Goal: Task Accomplishment & Management: Manage account settings

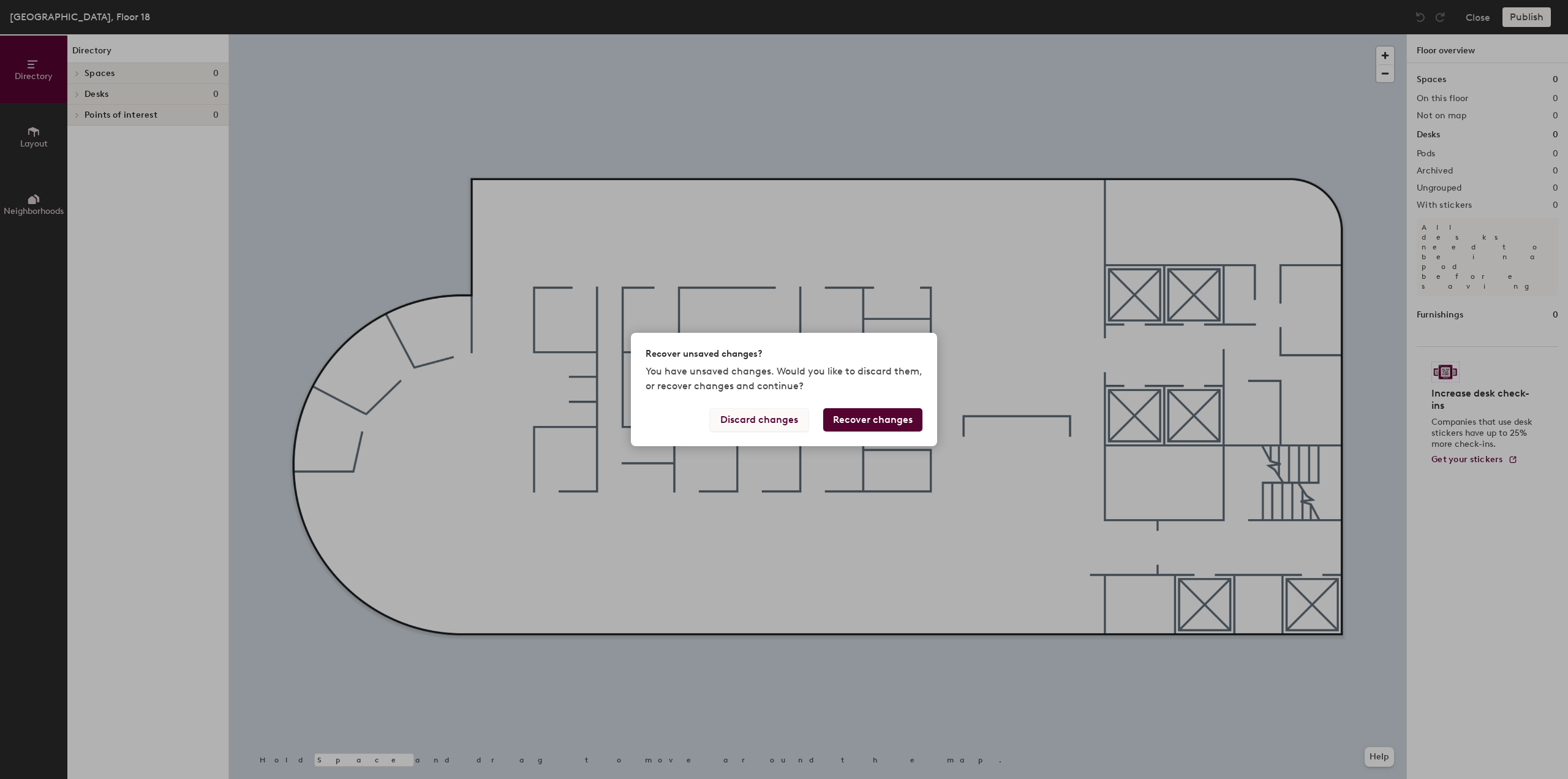
click at [781, 420] on button "Discard changes" at bounding box center [759, 419] width 99 height 23
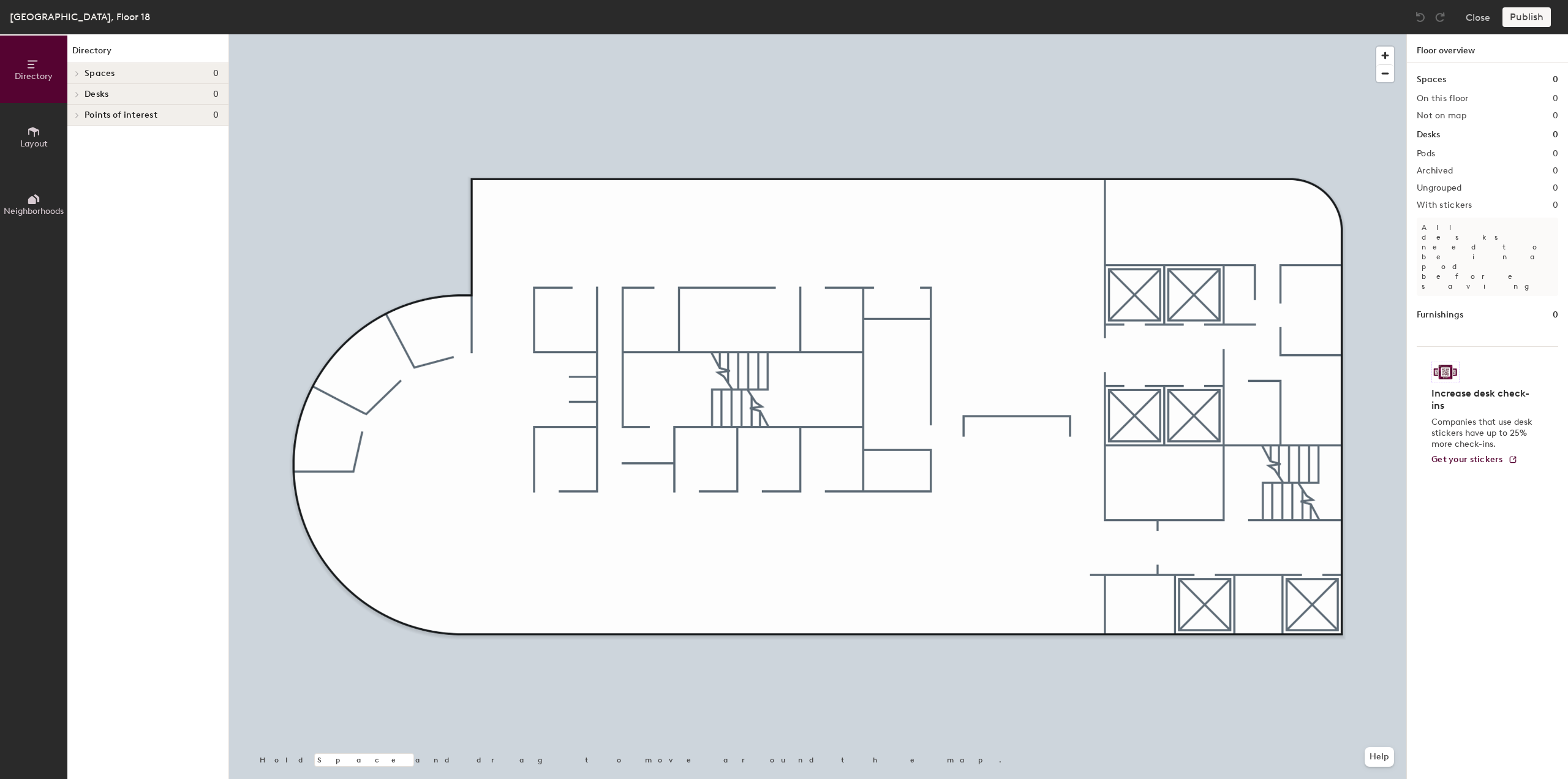
click at [36, 134] on icon at bounding box center [33, 131] width 13 height 13
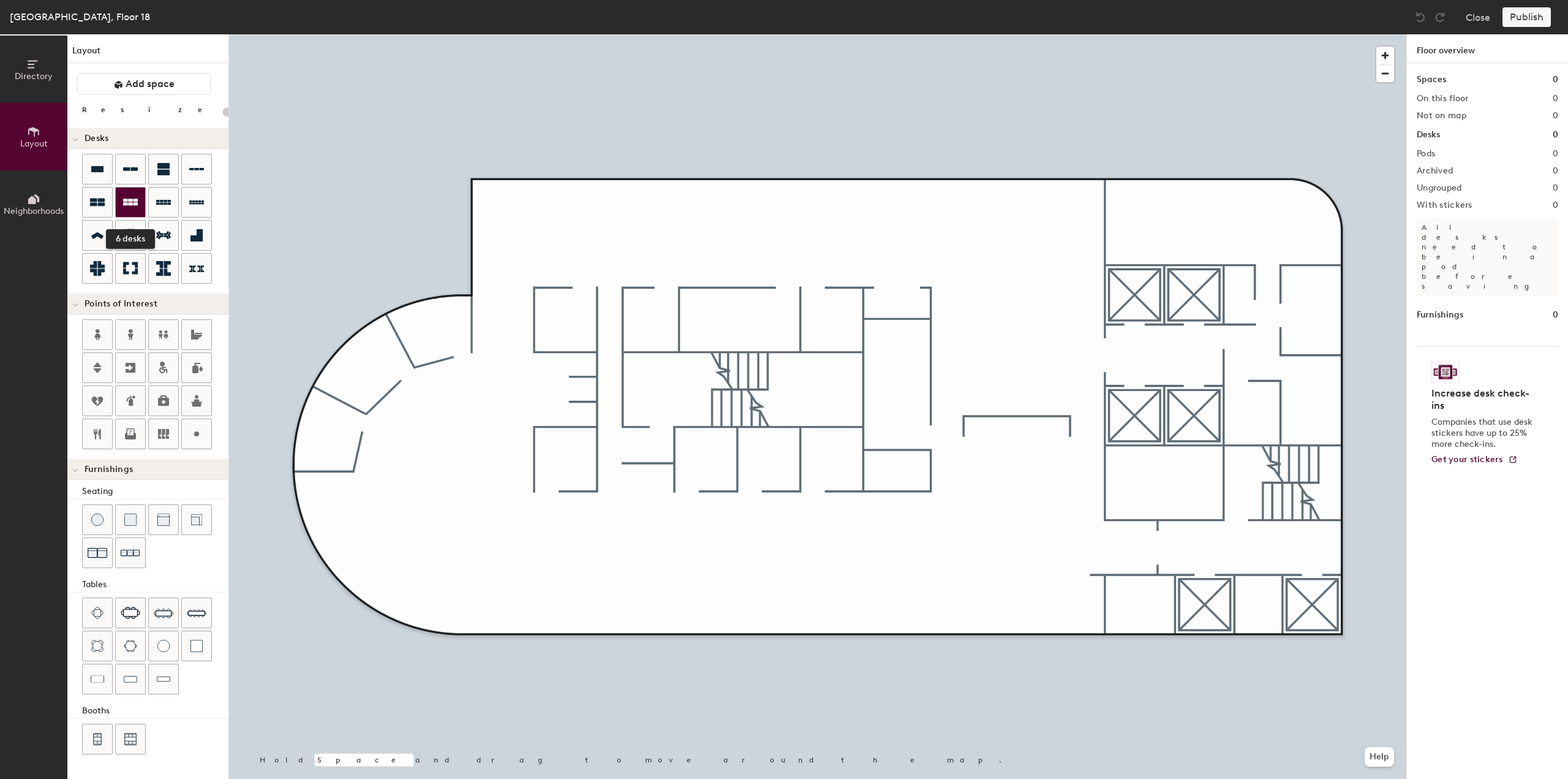
click at [134, 205] on icon at bounding box center [130, 201] width 14 height 14
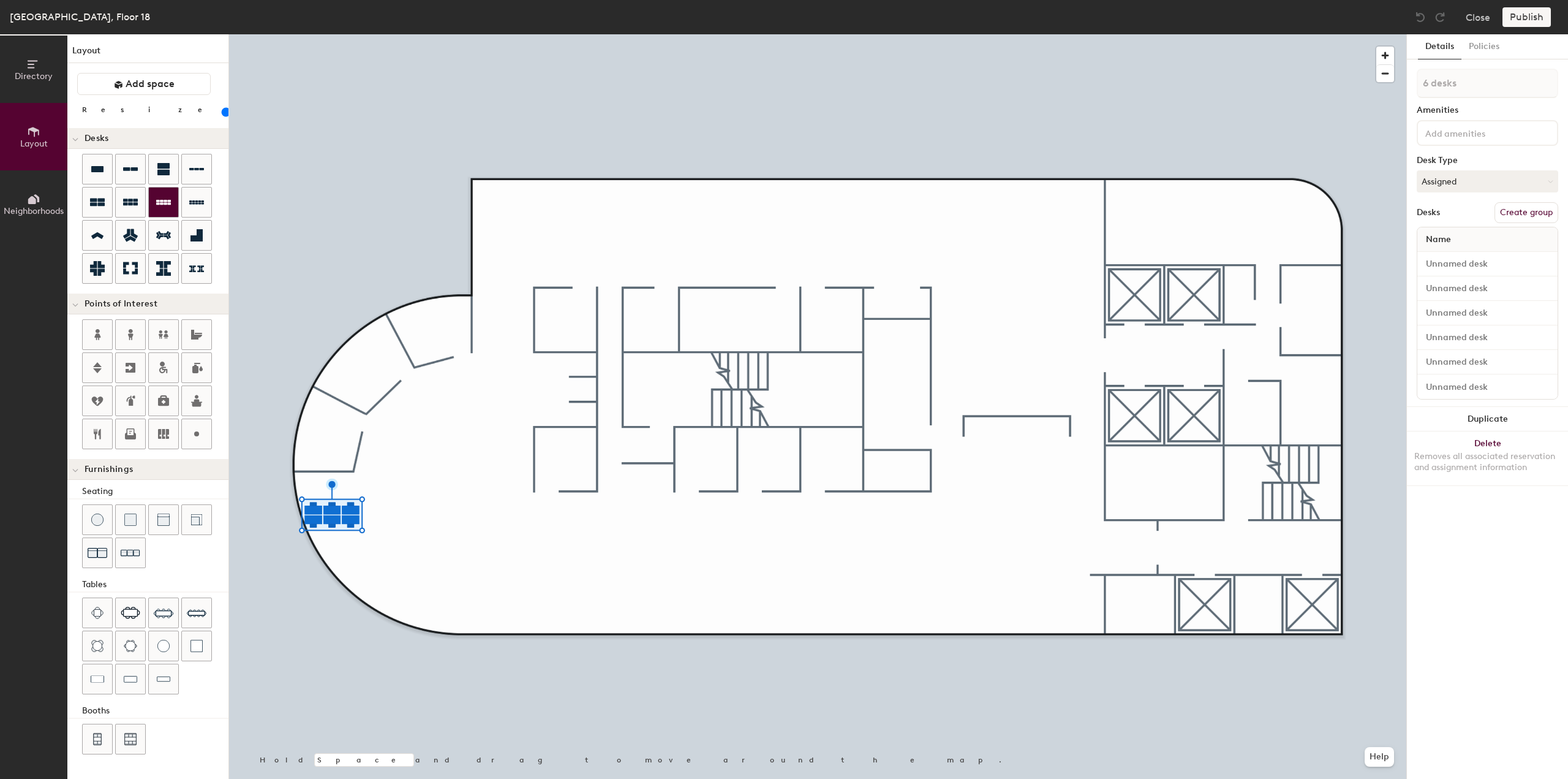
click at [162, 208] on icon at bounding box center [163, 201] width 14 height 14
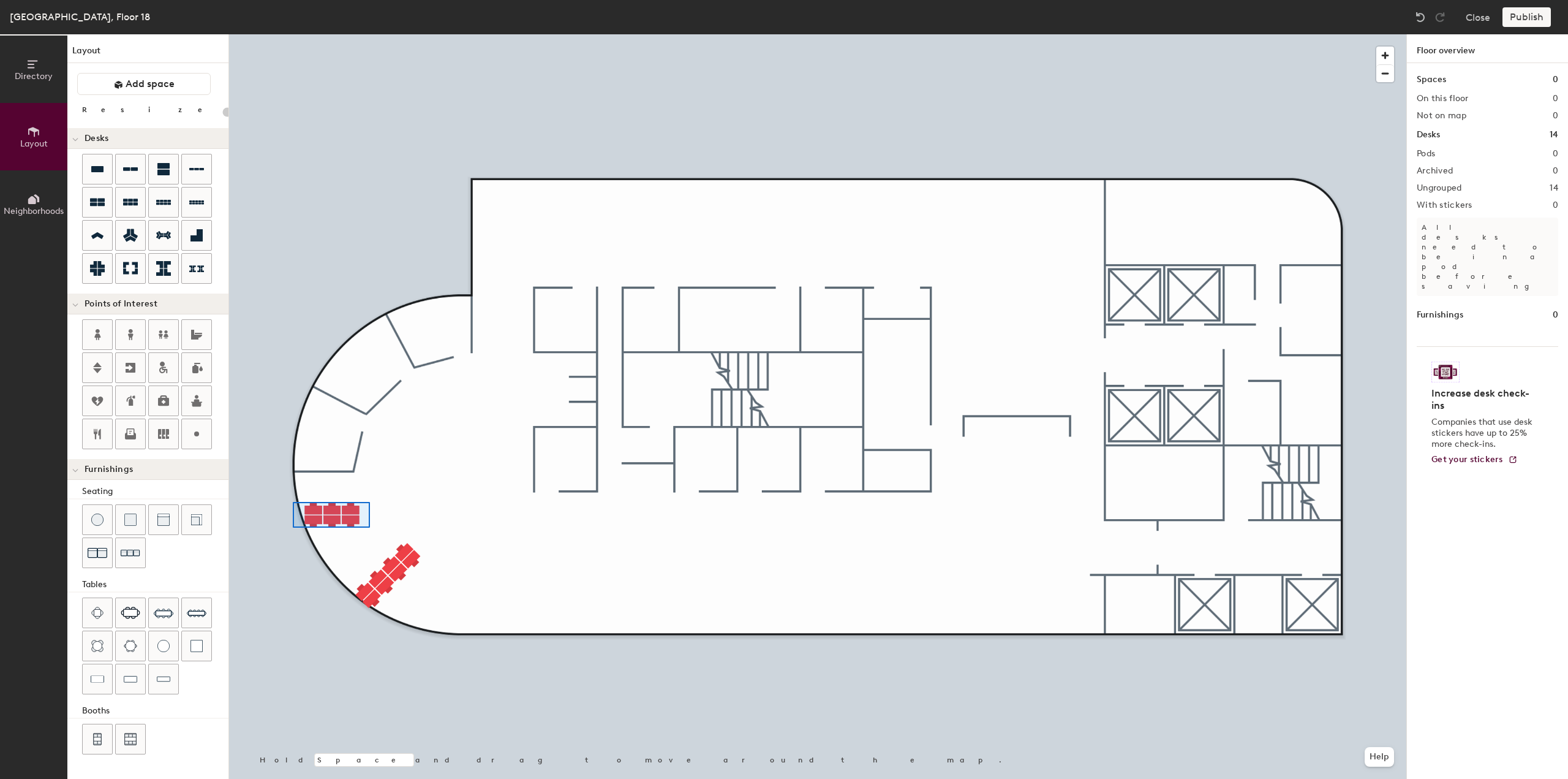
click at [294, 35] on div at bounding box center [818, 35] width 1177 height 0
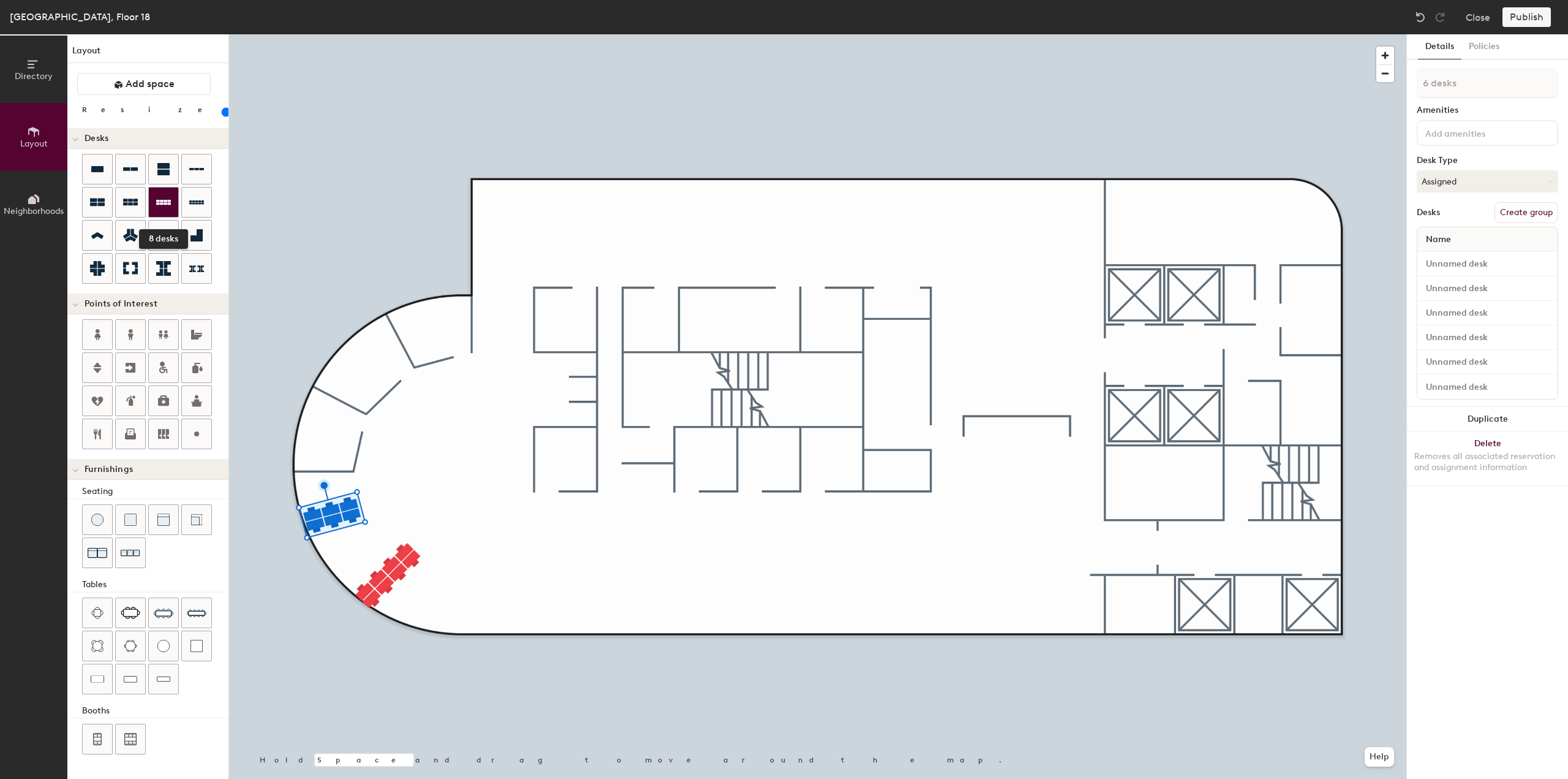
click at [160, 205] on icon at bounding box center [163, 201] width 14 height 14
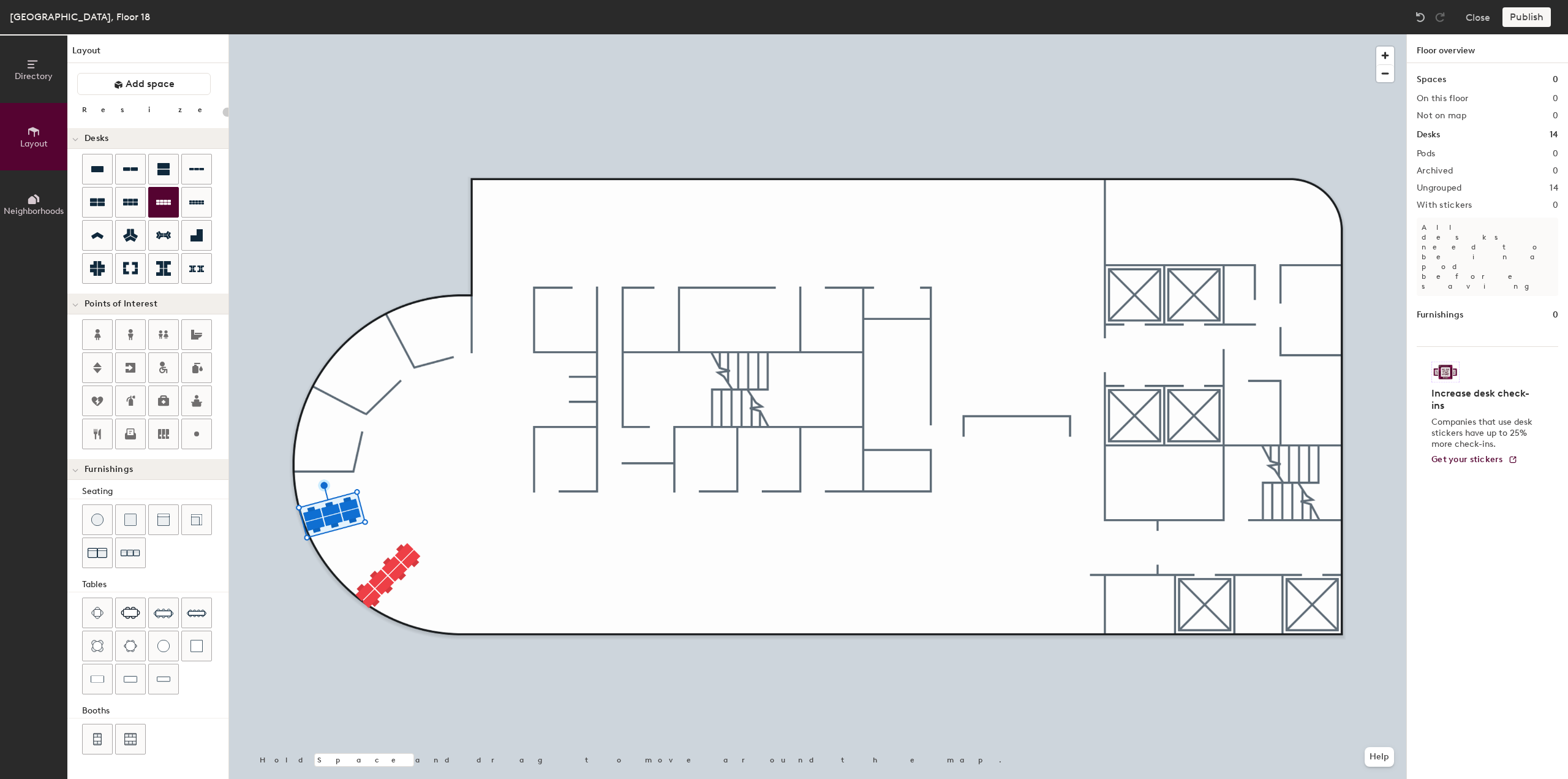
type input "100"
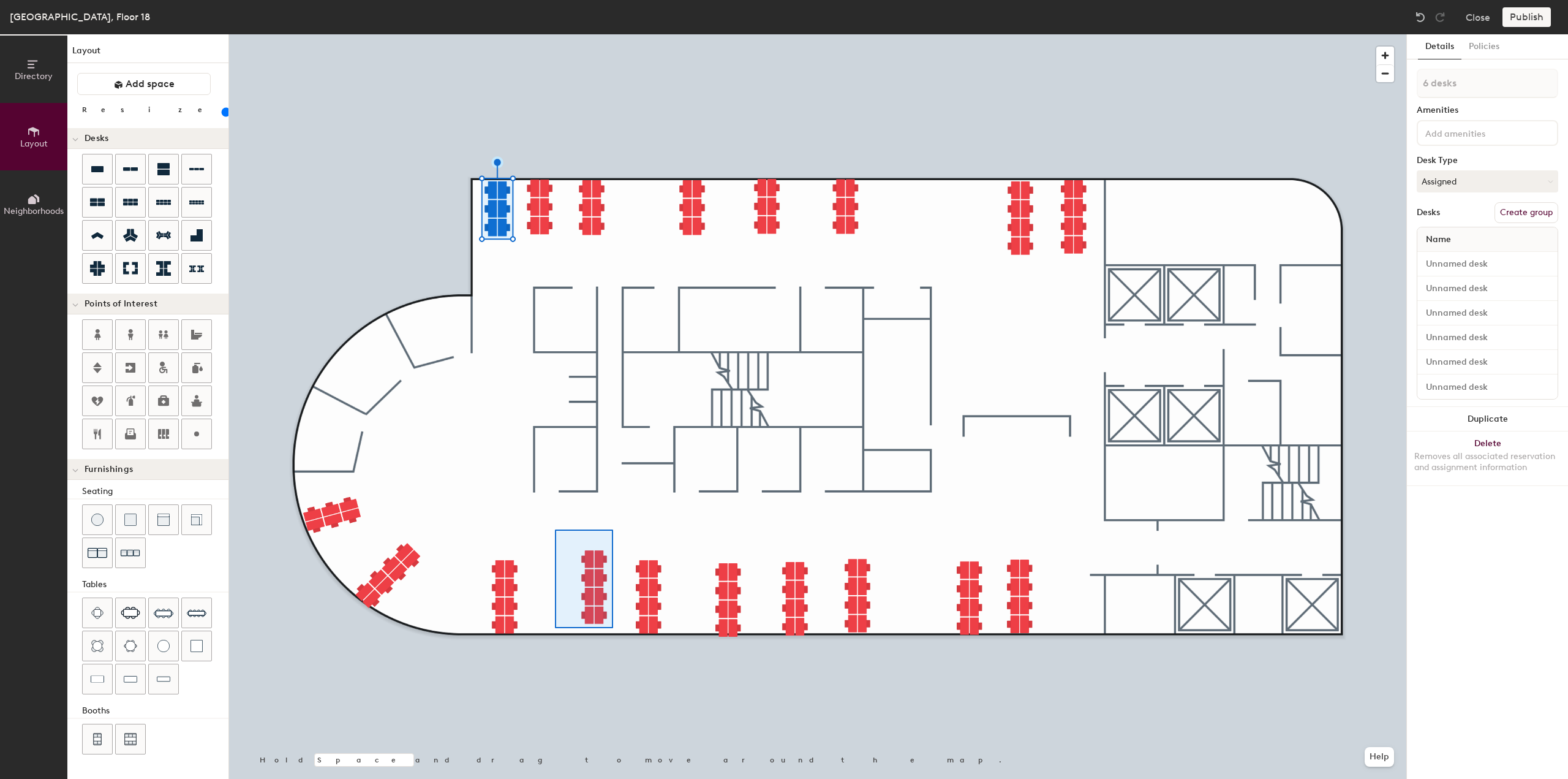
type input "8 desks"
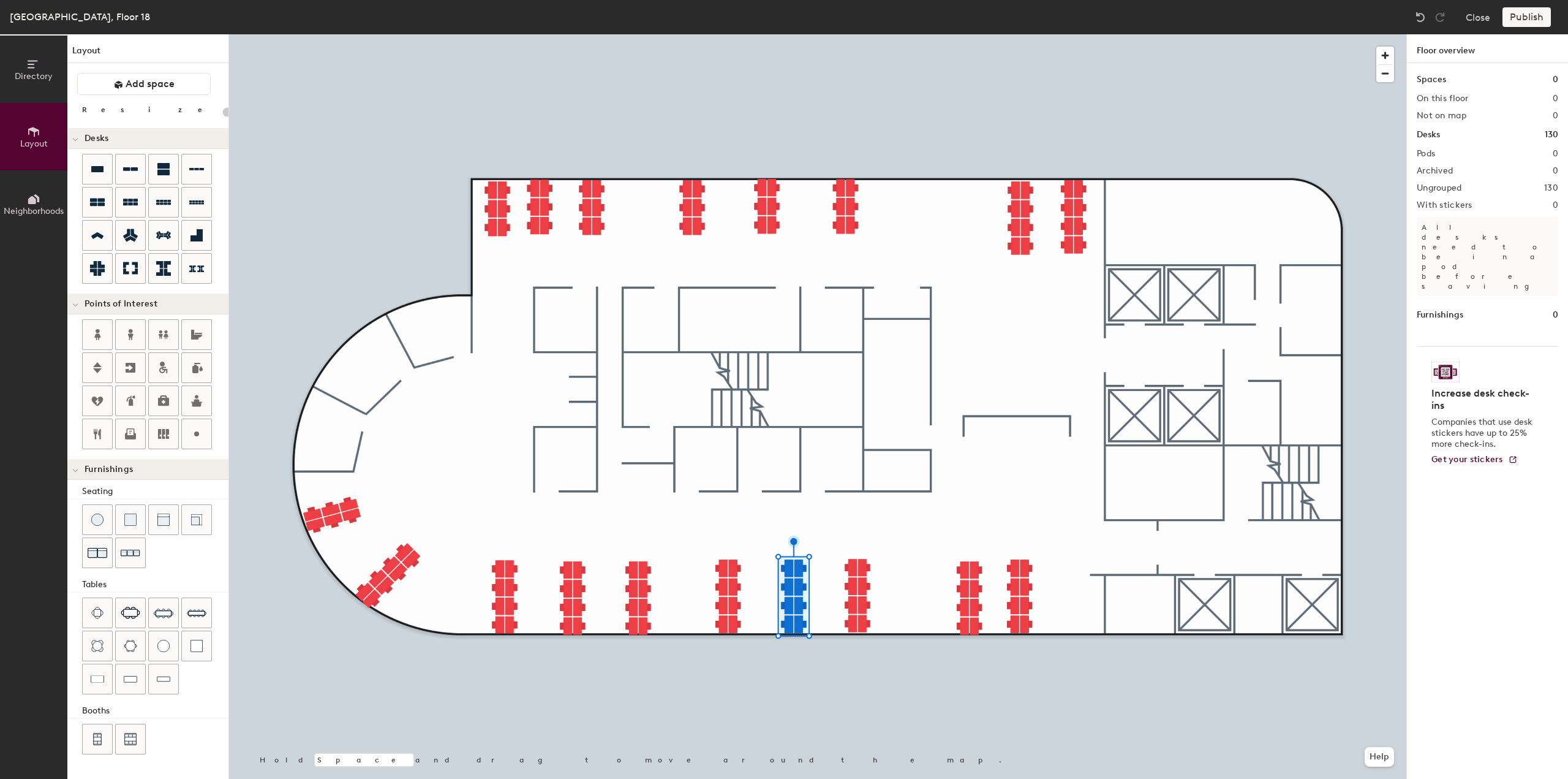
type input "20"
click at [169, 432] on icon at bounding box center [163, 433] width 14 height 14
click at [697, 625] on span "Done" at bounding box center [705, 626] width 36 height 21
click at [173, 426] on div at bounding box center [163, 434] width 29 height 30
click at [161, 426] on icon at bounding box center [163, 433] width 14 height 14
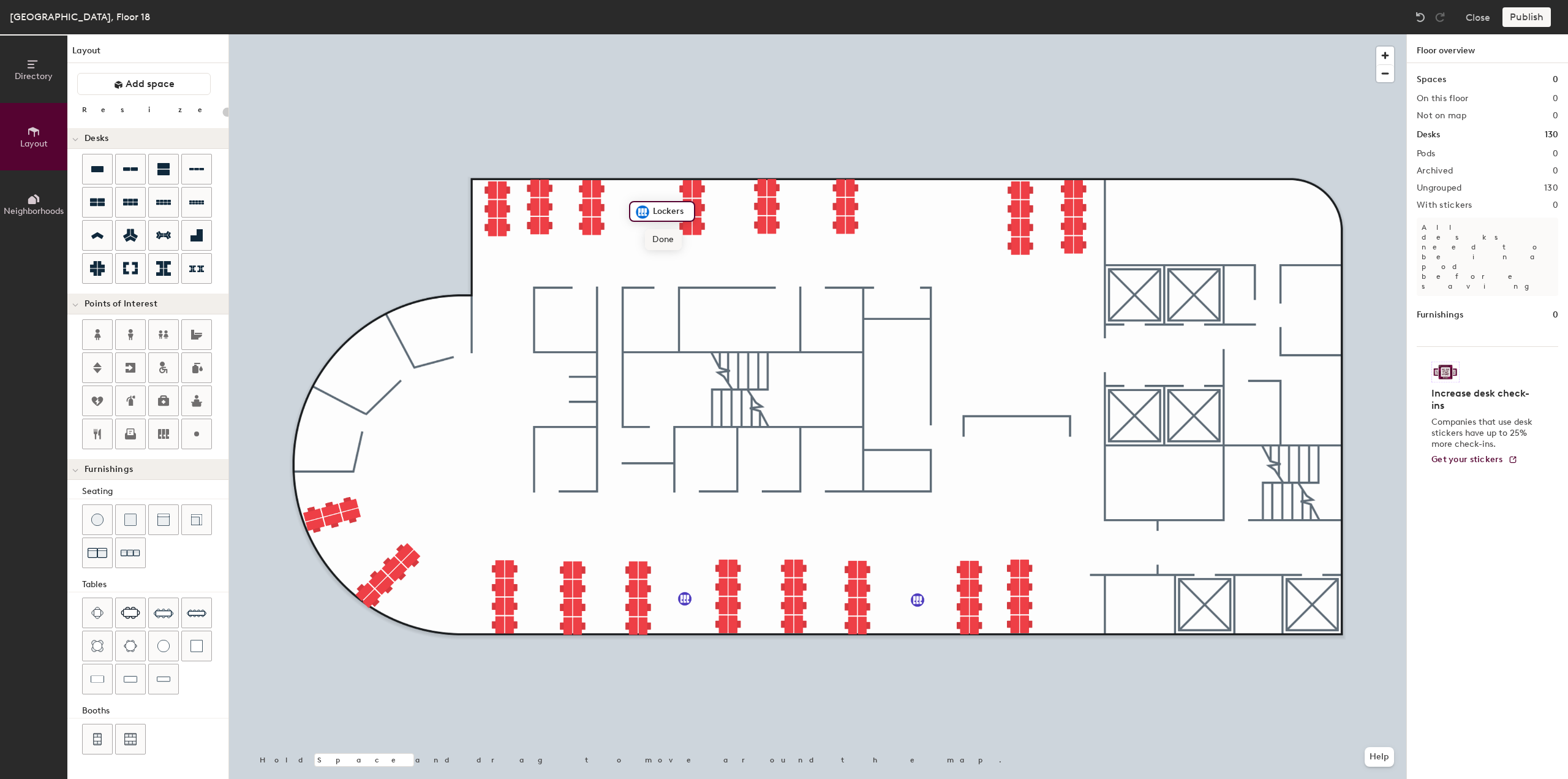
click at [653, 234] on span "Done" at bounding box center [663, 239] width 36 height 21
click at [162, 433] on icon at bounding box center [164, 434] width 11 height 10
click at [912, 232] on span "Done" at bounding box center [916, 237] width 36 height 21
click at [103, 673] on img at bounding box center [97, 679] width 13 height 13
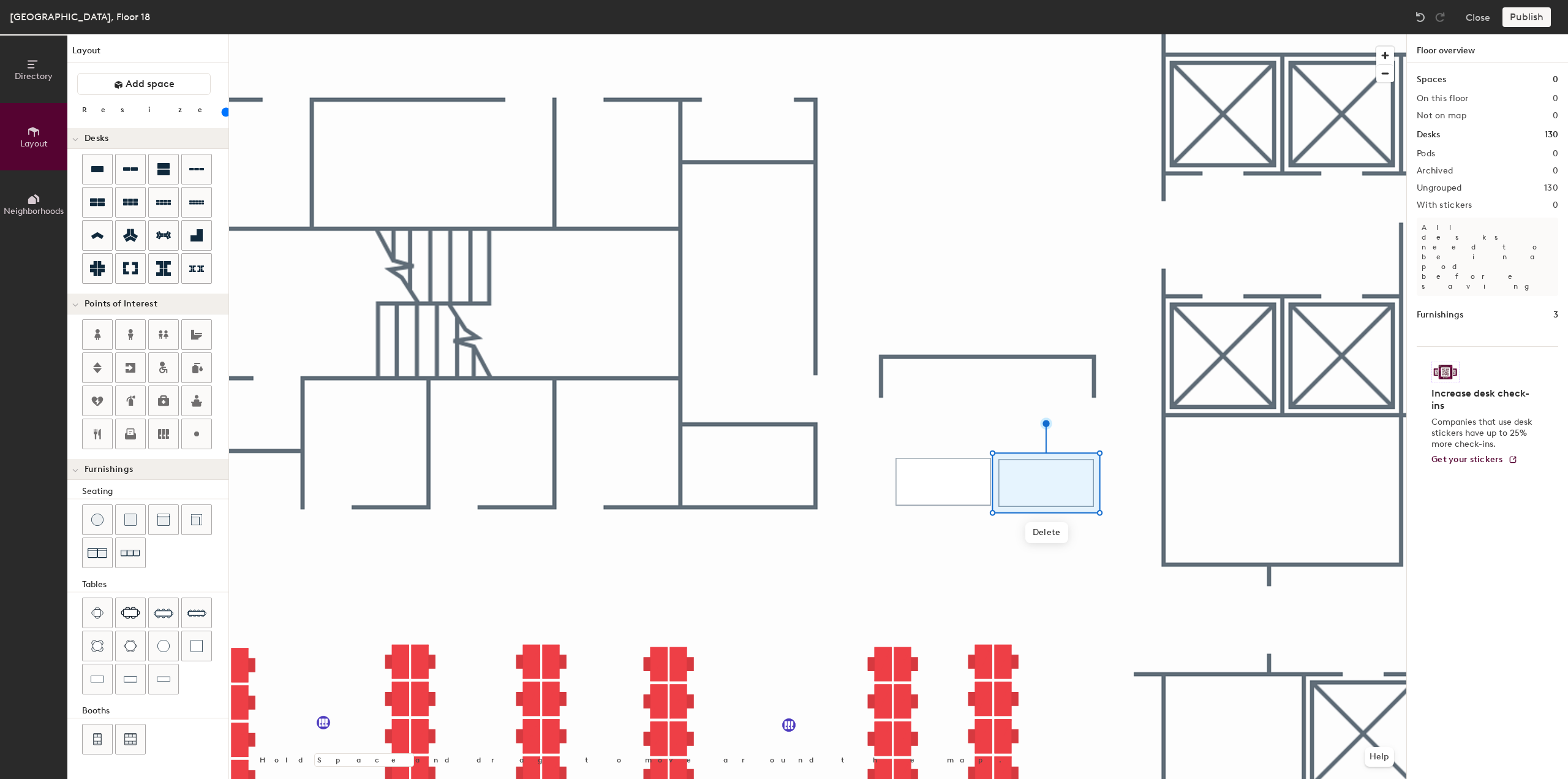
click at [1102, 35] on div at bounding box center [818, 35] width 1177 height 0
type input "100"
click at [1043, 35] on div at bounding box center [818, 35] width 1177 height 0
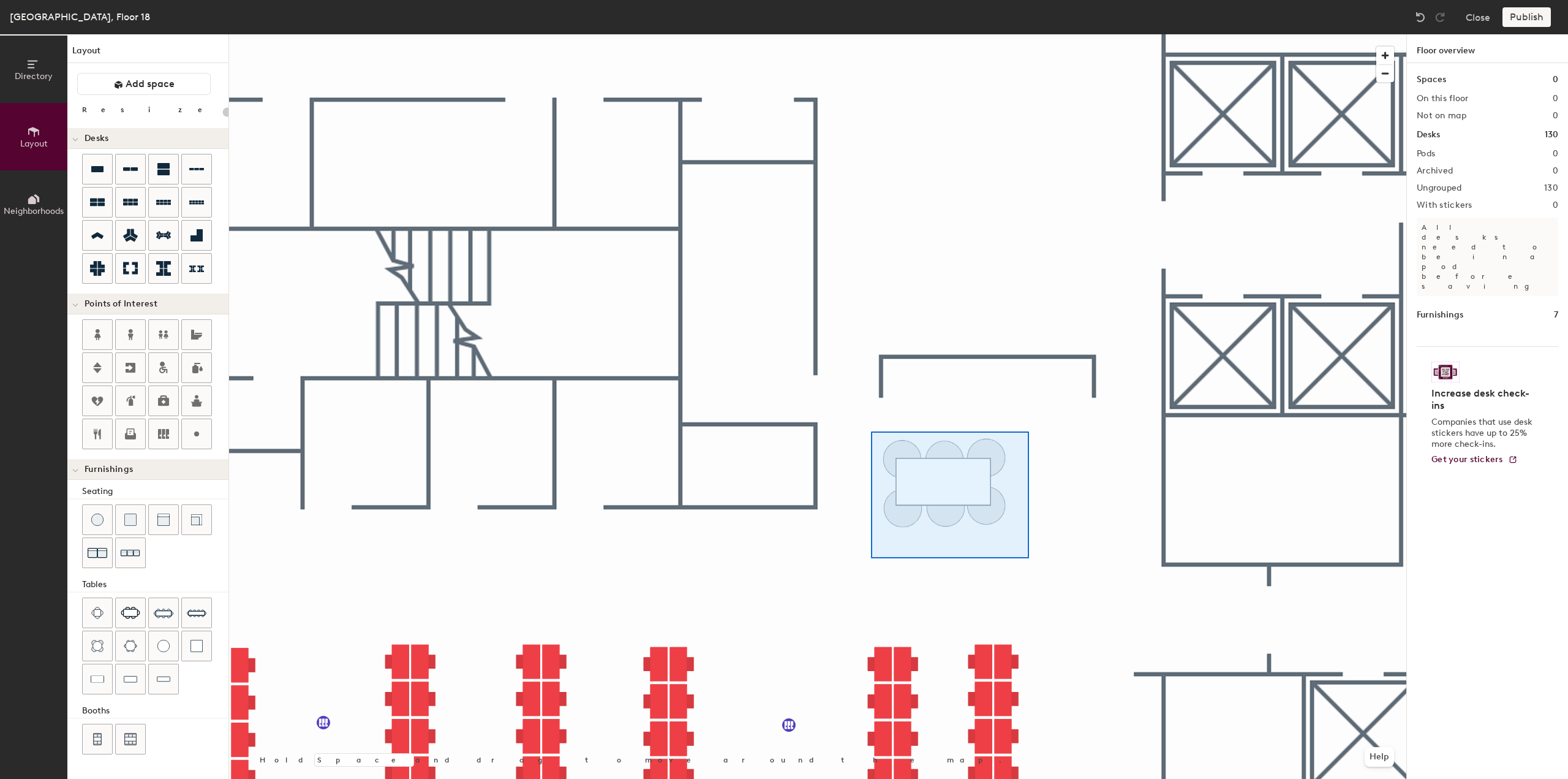
click at [871, 35] on div at bounding box center [818, 35] width 1177 height 0
type input "100"
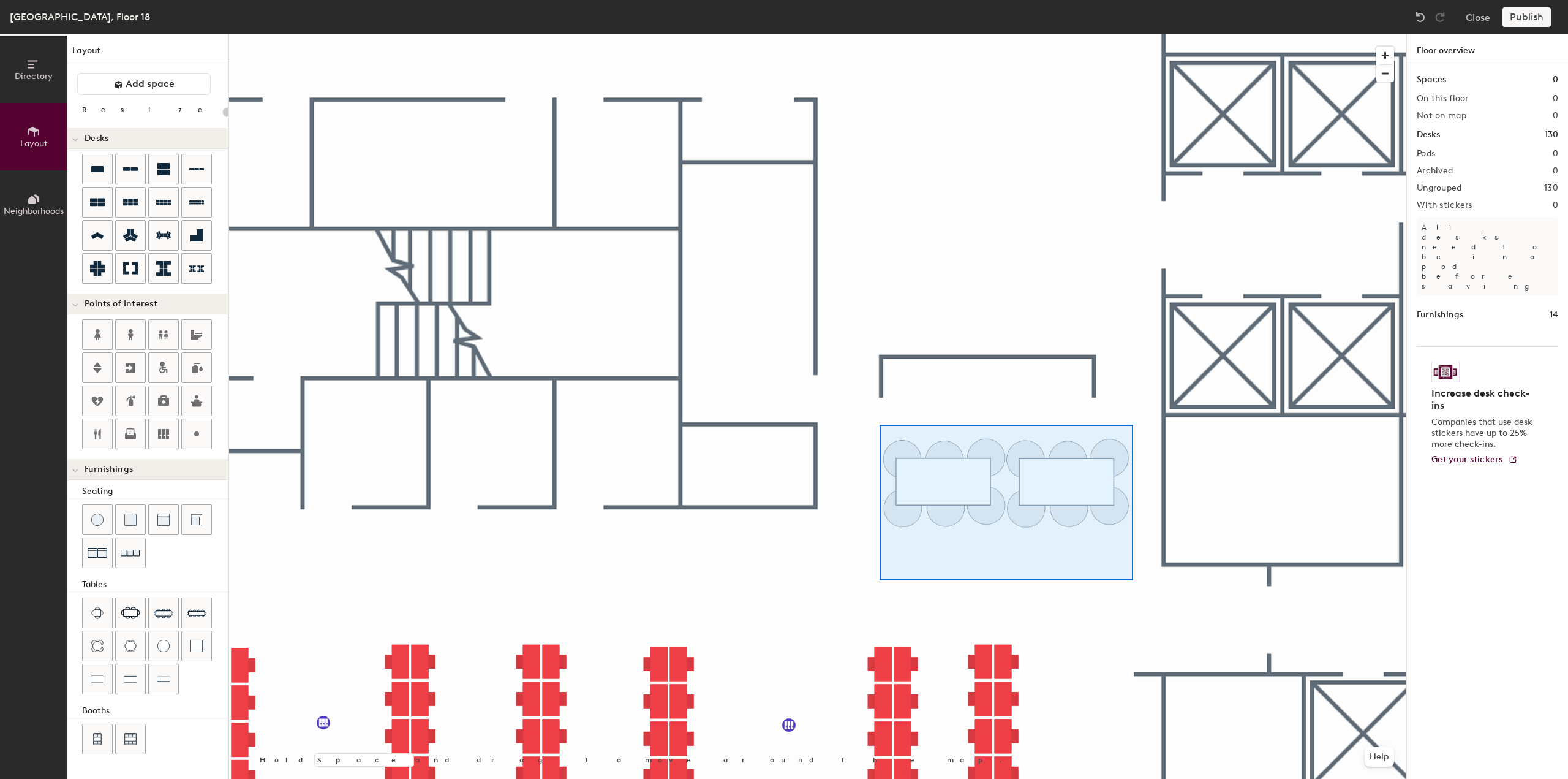
click at [872, 35] on div at bounding box center [818, 35] width 1177 height 0
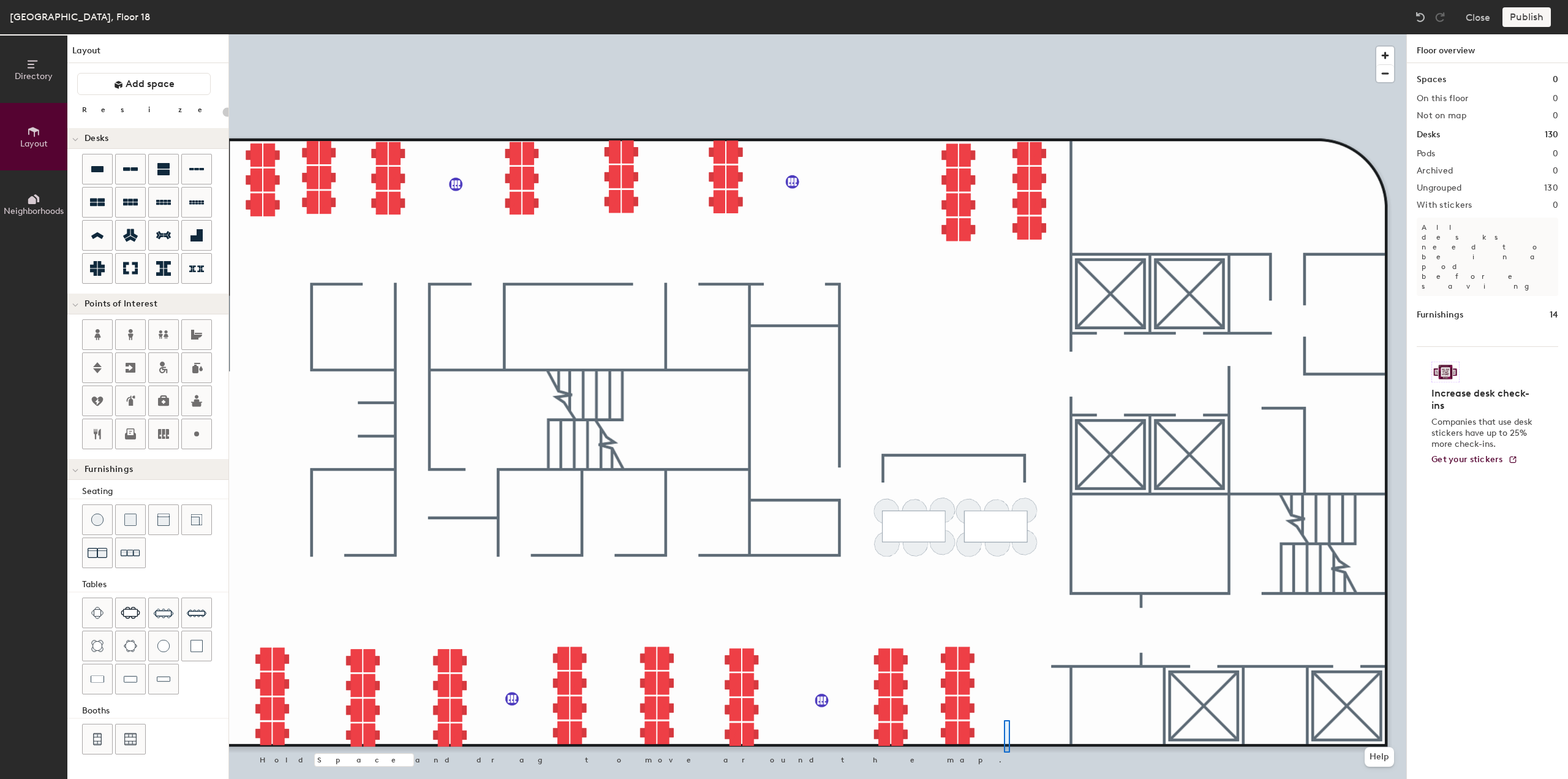
click at [1004, 35] on div at bounding box center [818, 35] width 1177 height 0
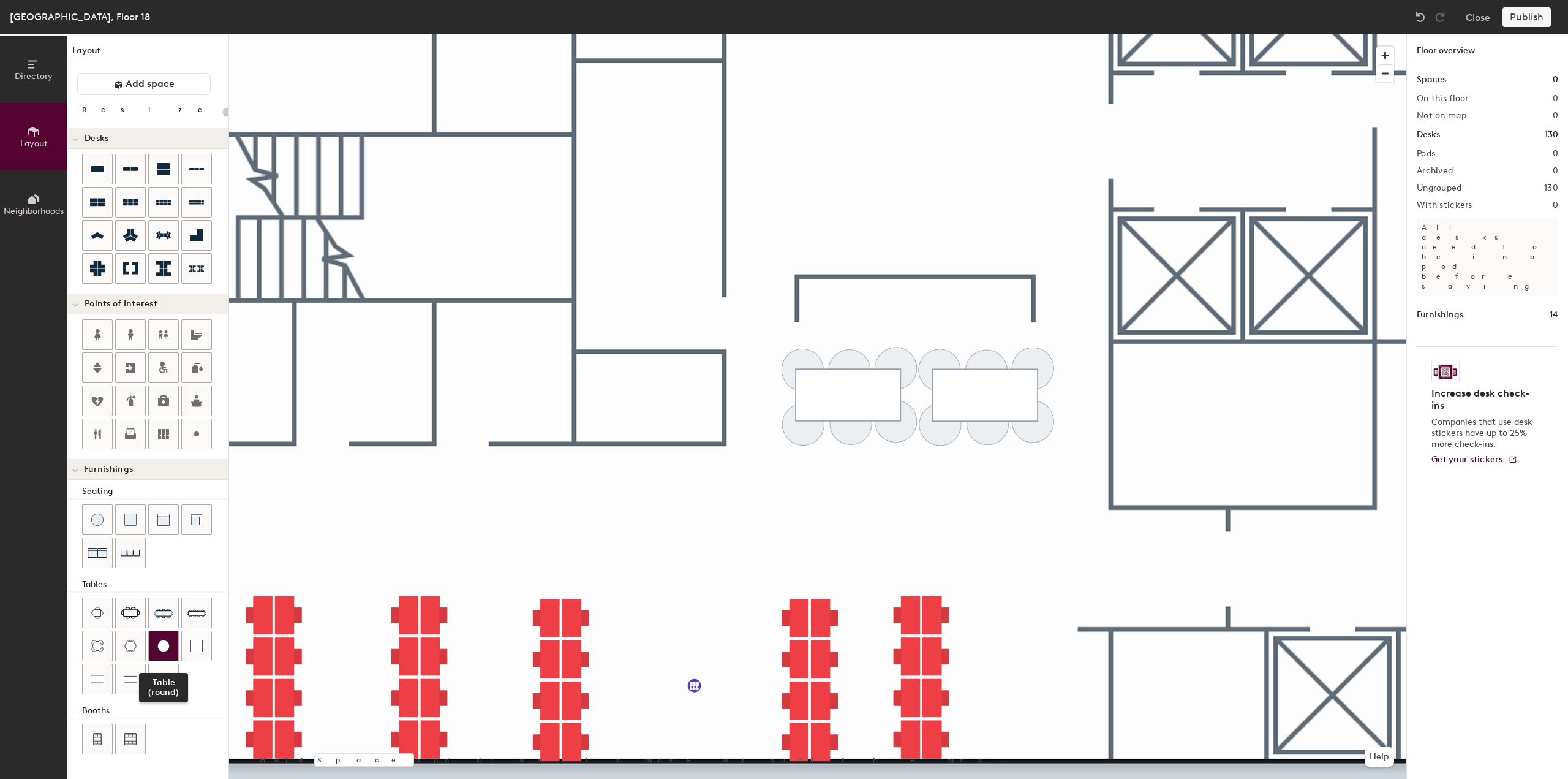
click at [157, 640] on img at bounding box center [164, 646] width 13 height 13
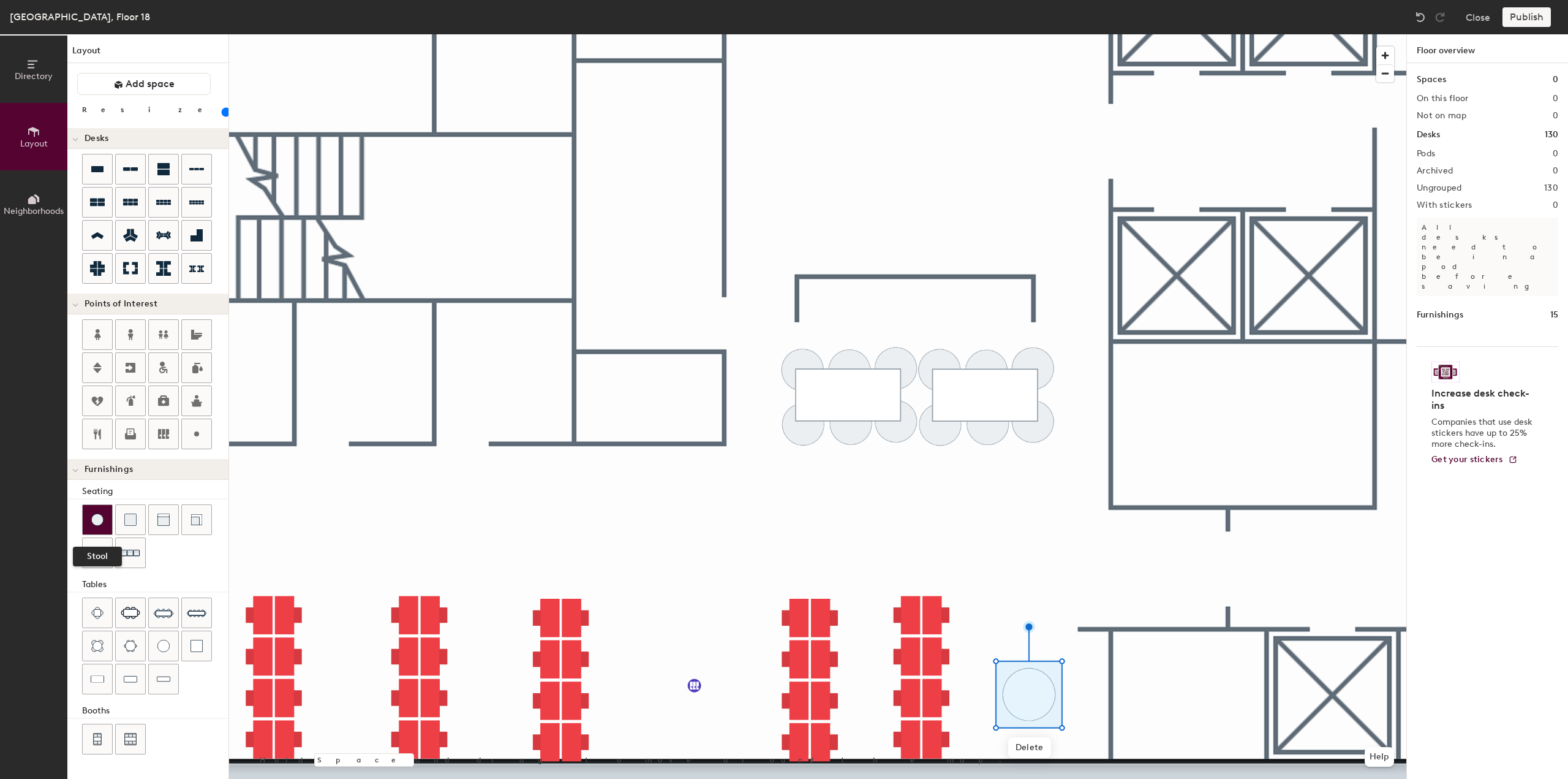
click at [100, 521] on img at bounding box center [97, 520] width 13 height 13
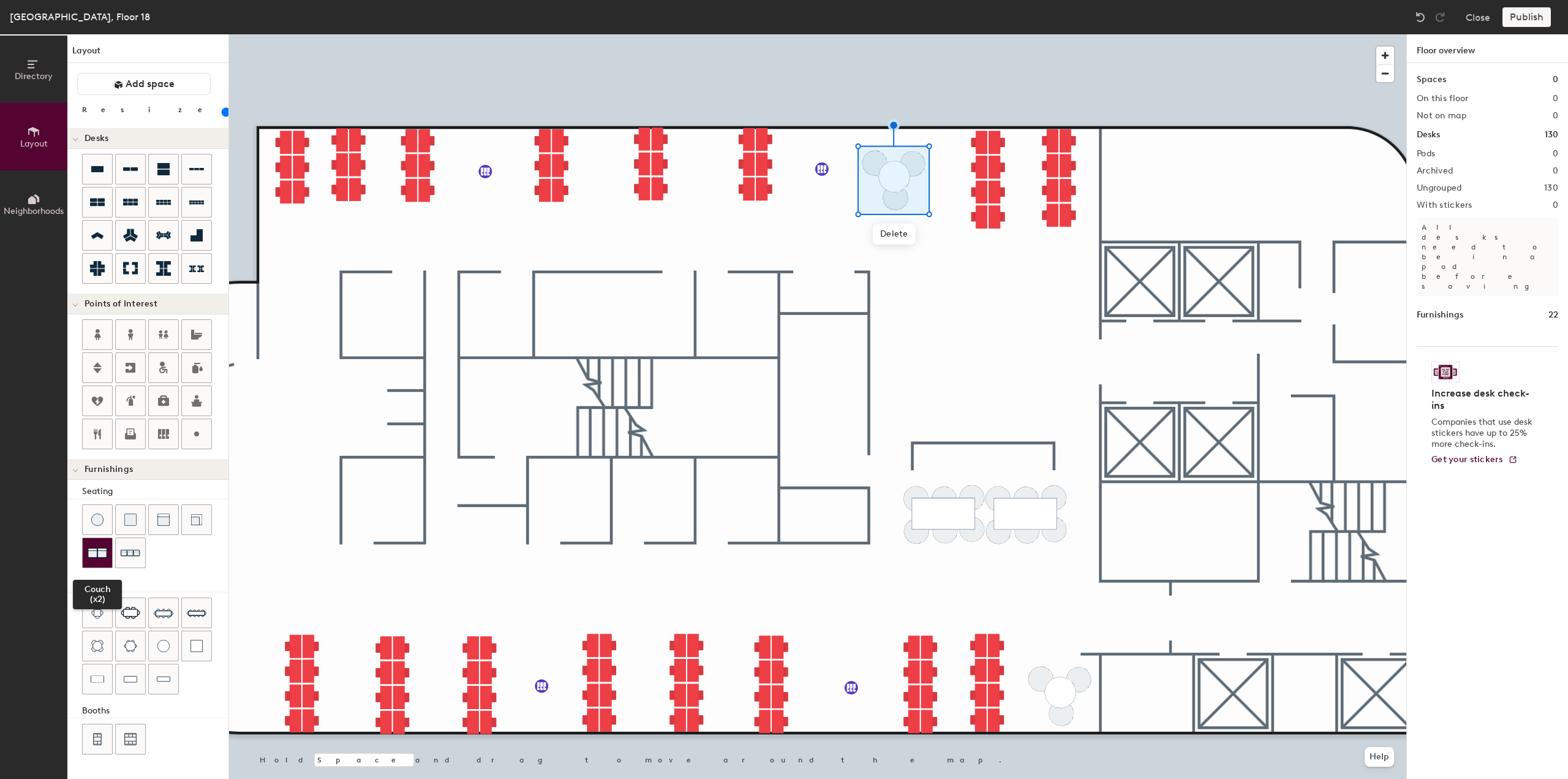
click at [100, 546] on img at bounding box center [97, 552] width 19 height 19
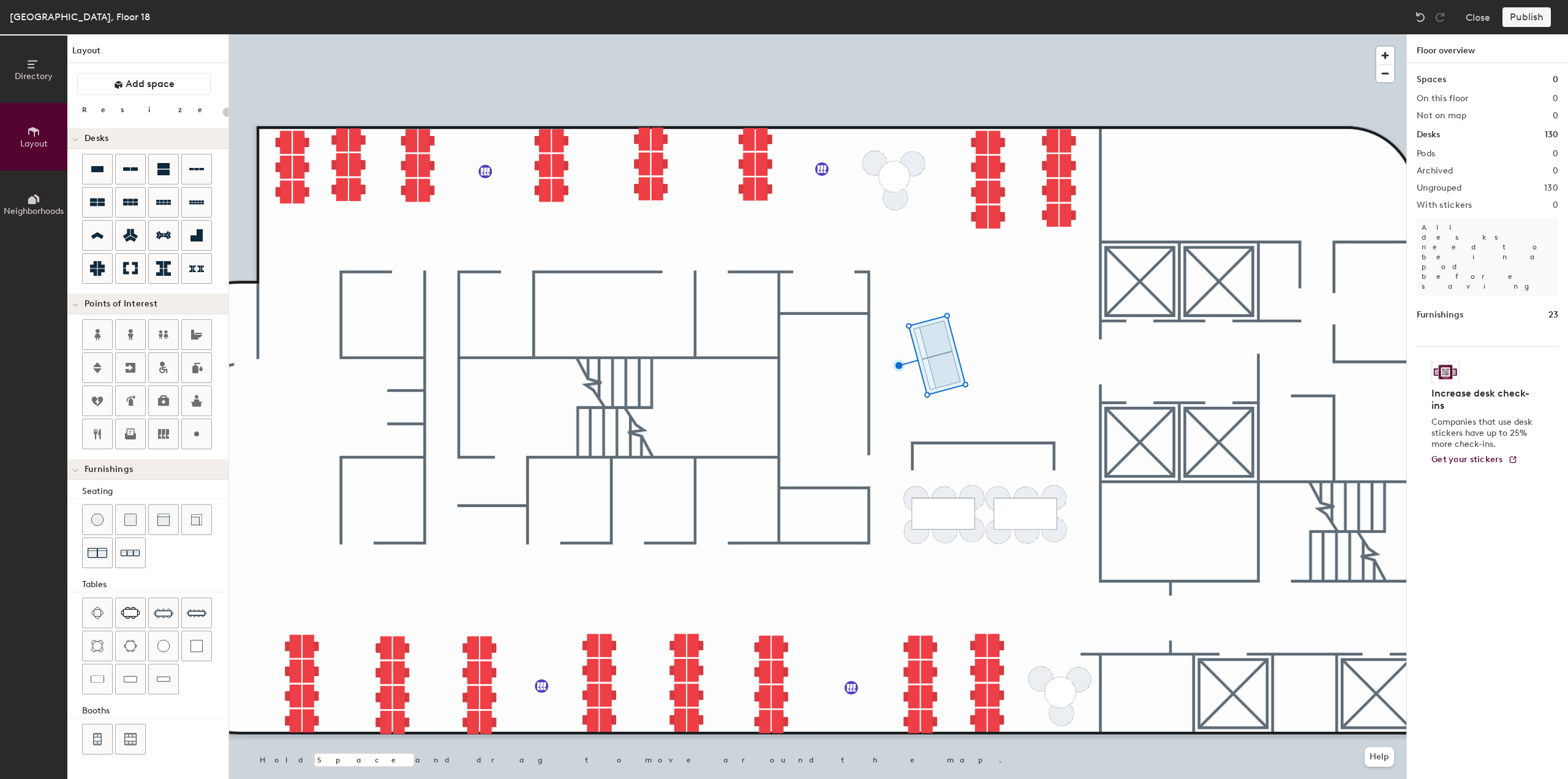
type input "20"
click at [95, 519] on img at bounding box center [97, 520] width 13 height 13
click at [132, 422] on div at bounding box center [130, 434] width 29 height 30
click at [520, 547] on span "Done" at bounding box center [526, 553] width 36 height 21
click at [182, 609] on div at bounding box center [196, 613] width 29 height 30
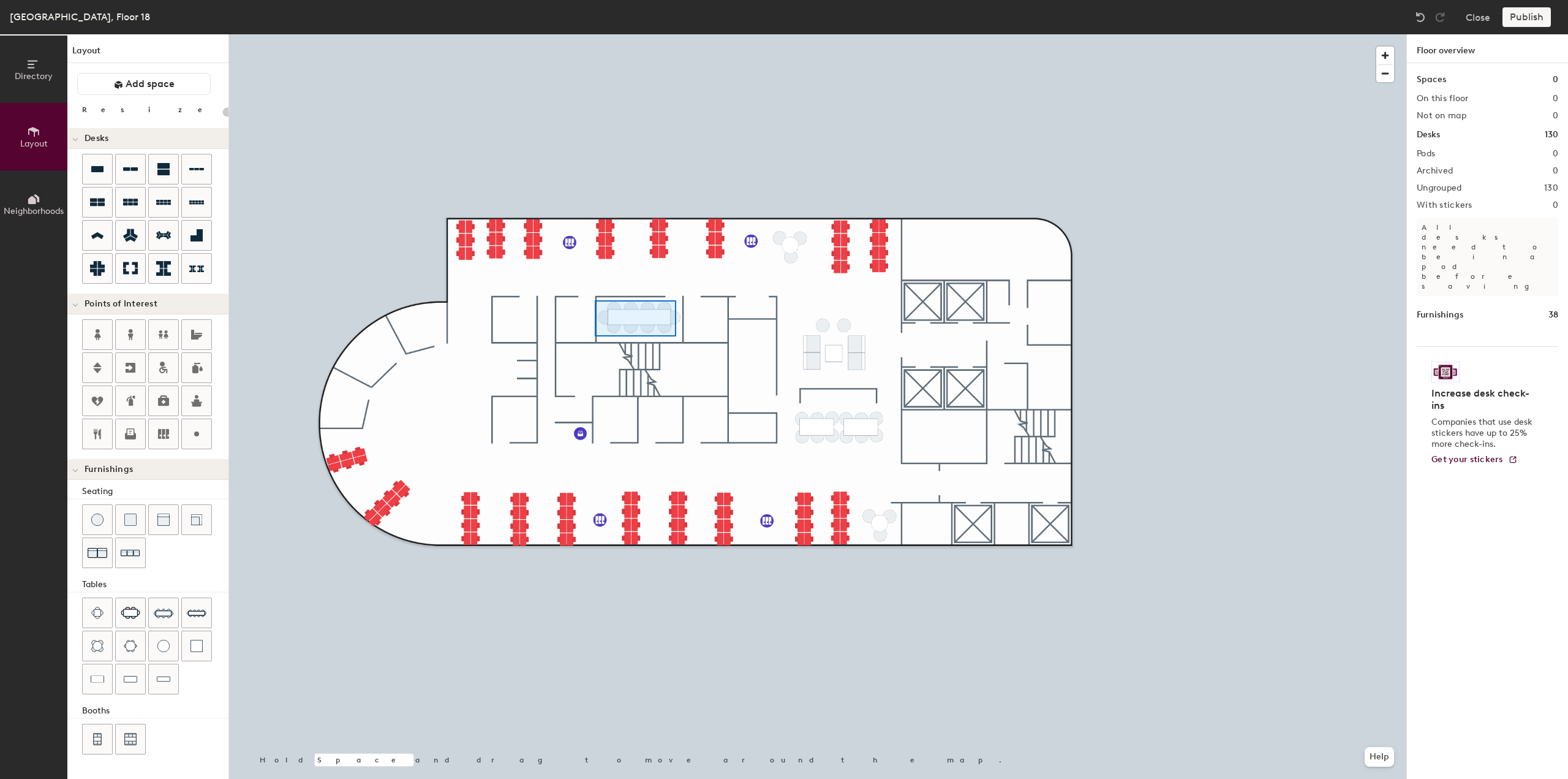
click at [595, 35] on div at bounding box center [818, 35] width 1177 height 0
type input "80"
click at [779, 35] on div at bounding box center [818, 35] width 1177 height 0
click at [794, 35] on div at bounding box center [818, 35] width 1177 height 0
click at [813, 35] on div at bounding box center [818, 35] width 1177 height 0
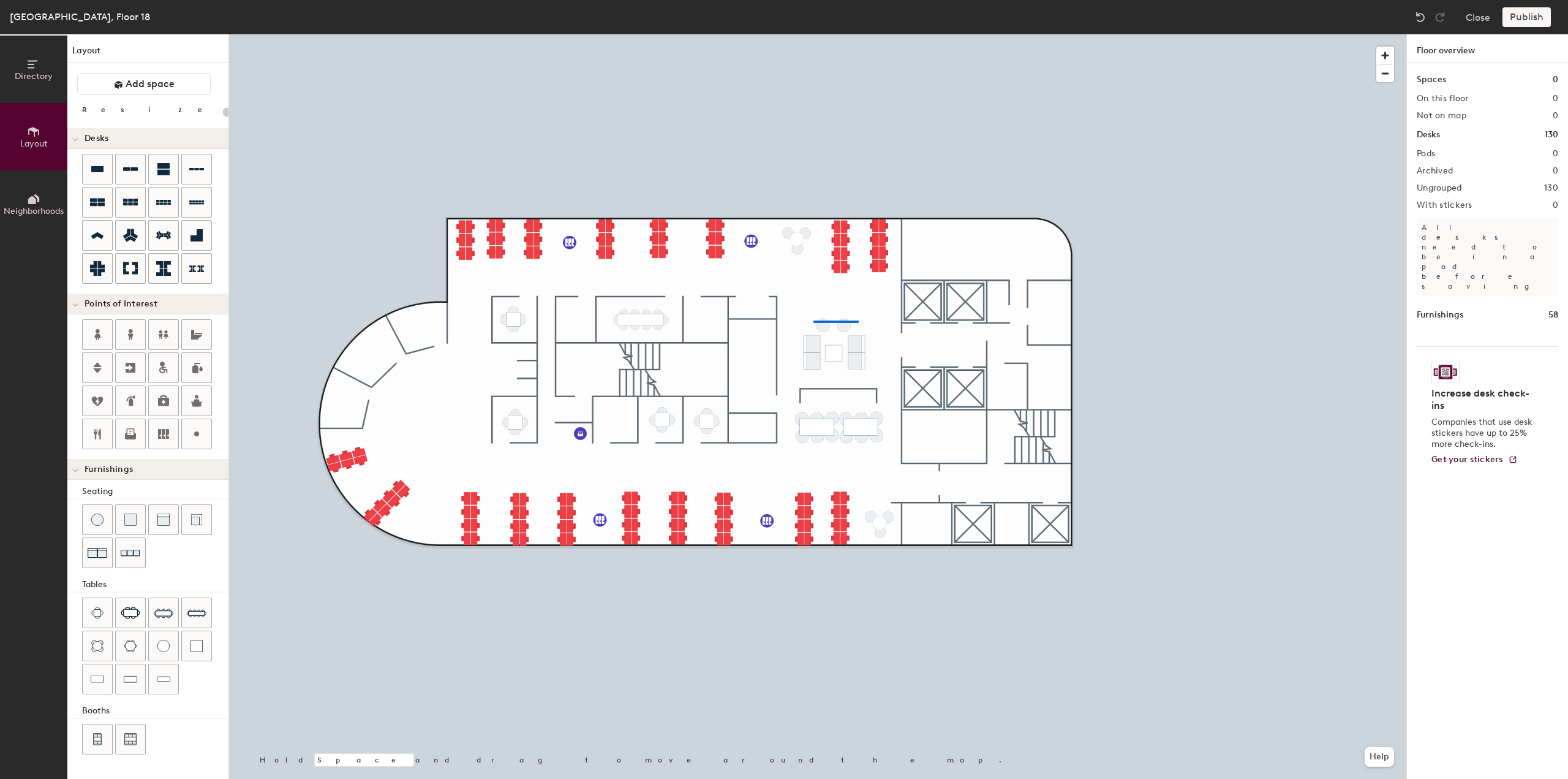
type input "100"
click at [104, 208] on icon at bounding box center [97, 201] width 14 height 14
click at [852, 35] on div at bounding box center [818, 35] width 1177 height 0
click at [843, 35] on div at bounding box center [818, 35] width 1177 height 0
click at [835, 35] on div at bounding box center [818, 35] width 1177 height 0
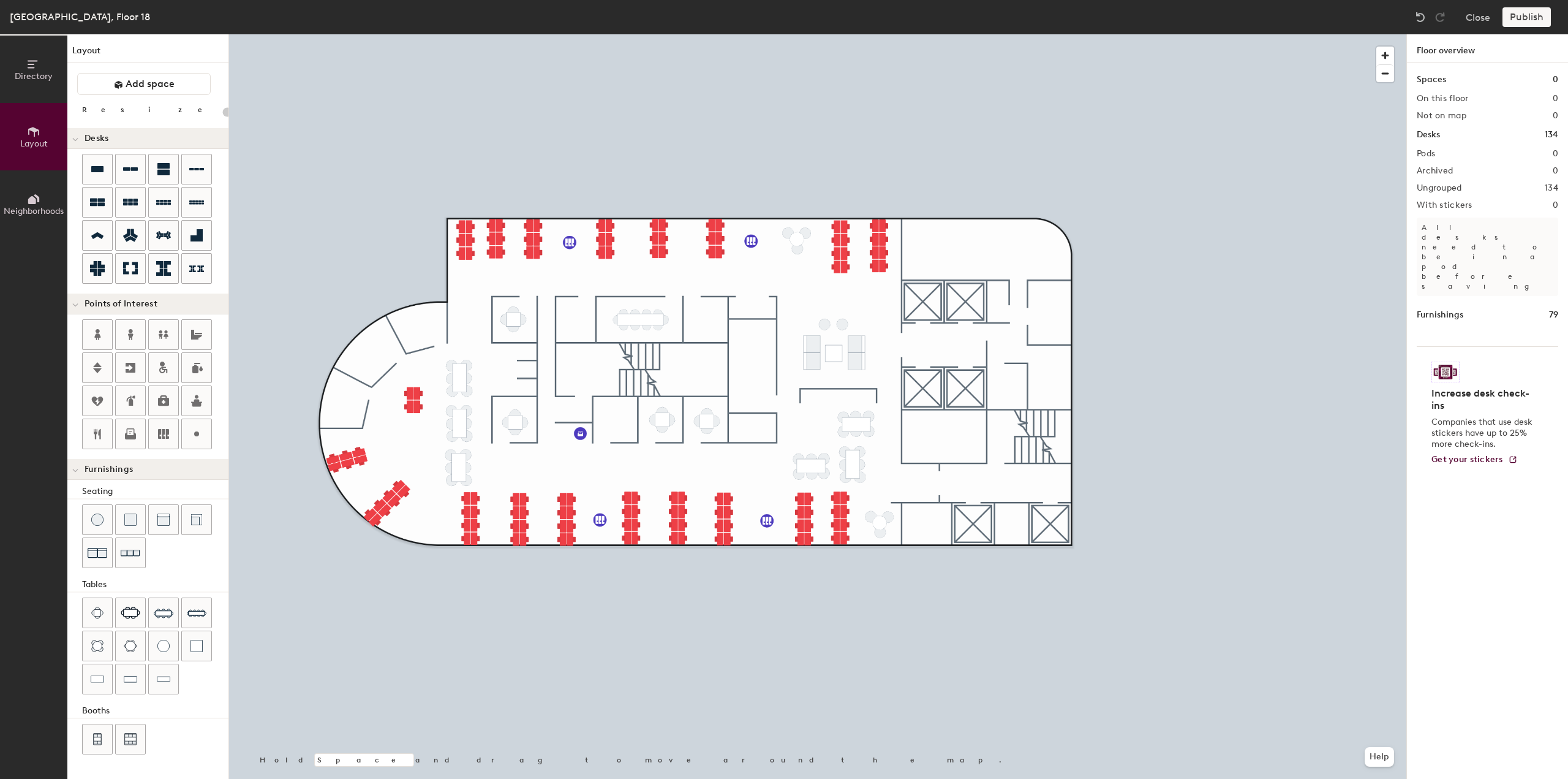
click at [857, 35] on div at bounding box center [818, 35] width 1177 height 0
click at [853, 35] on div at bounding box center [818, 35] width 1177 height 0
type input "80"
click at [484, 35] on div at bounding box center [818, 35] width 1177 height 0
click at [444, 35] on div at bounding box center [818, 35] width 1177 height 0
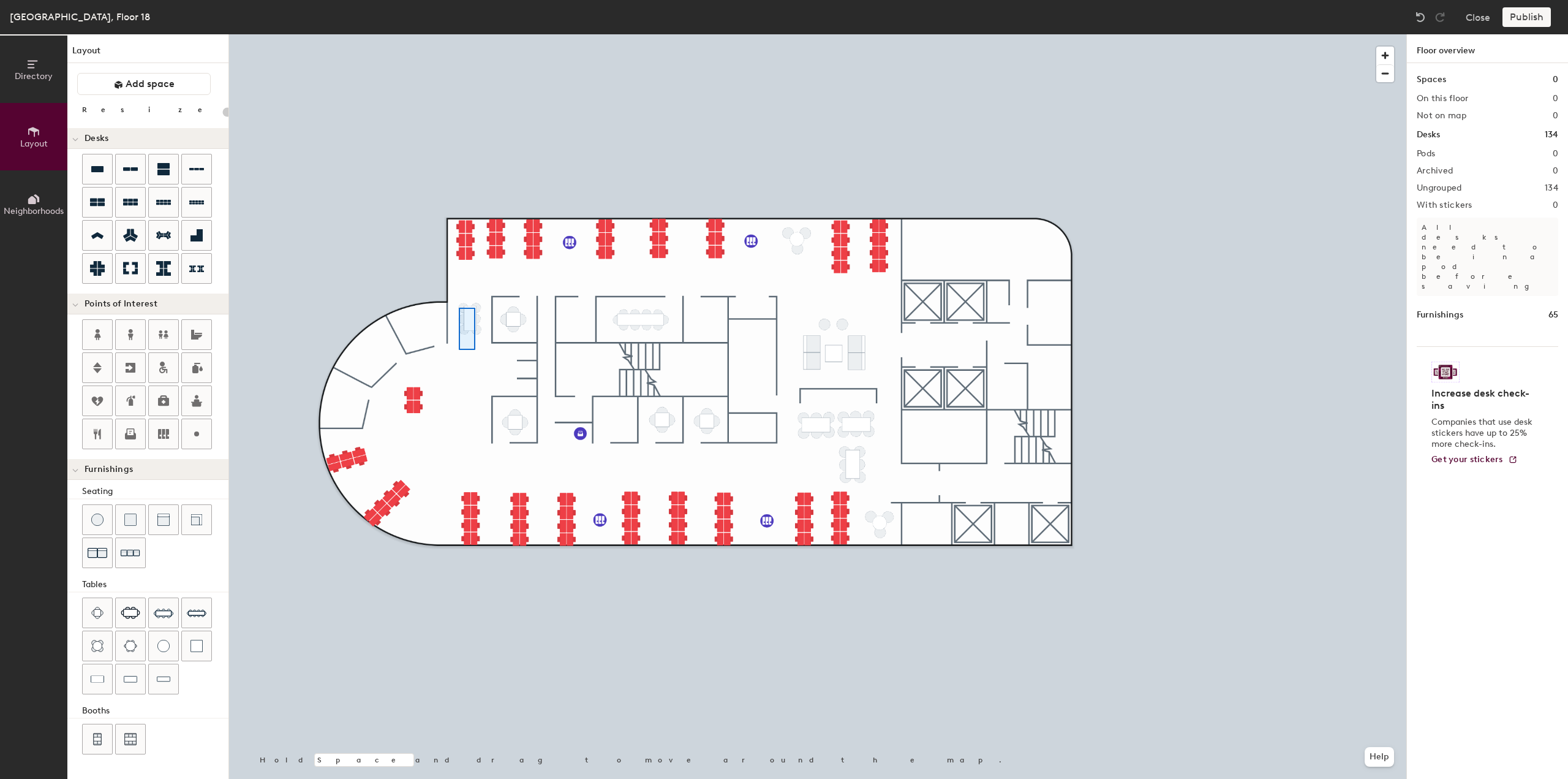
click at [457, 35] on div at bounding box center [818, 35] width 1177 height 0
click at [196, 434] on icon at bounding box center [196, 433] width 14 height 14
type input "20"
type input "Phone booth"
click at [550, 377] on span "Done" at bounding box center [555, 380] width 36 height 21
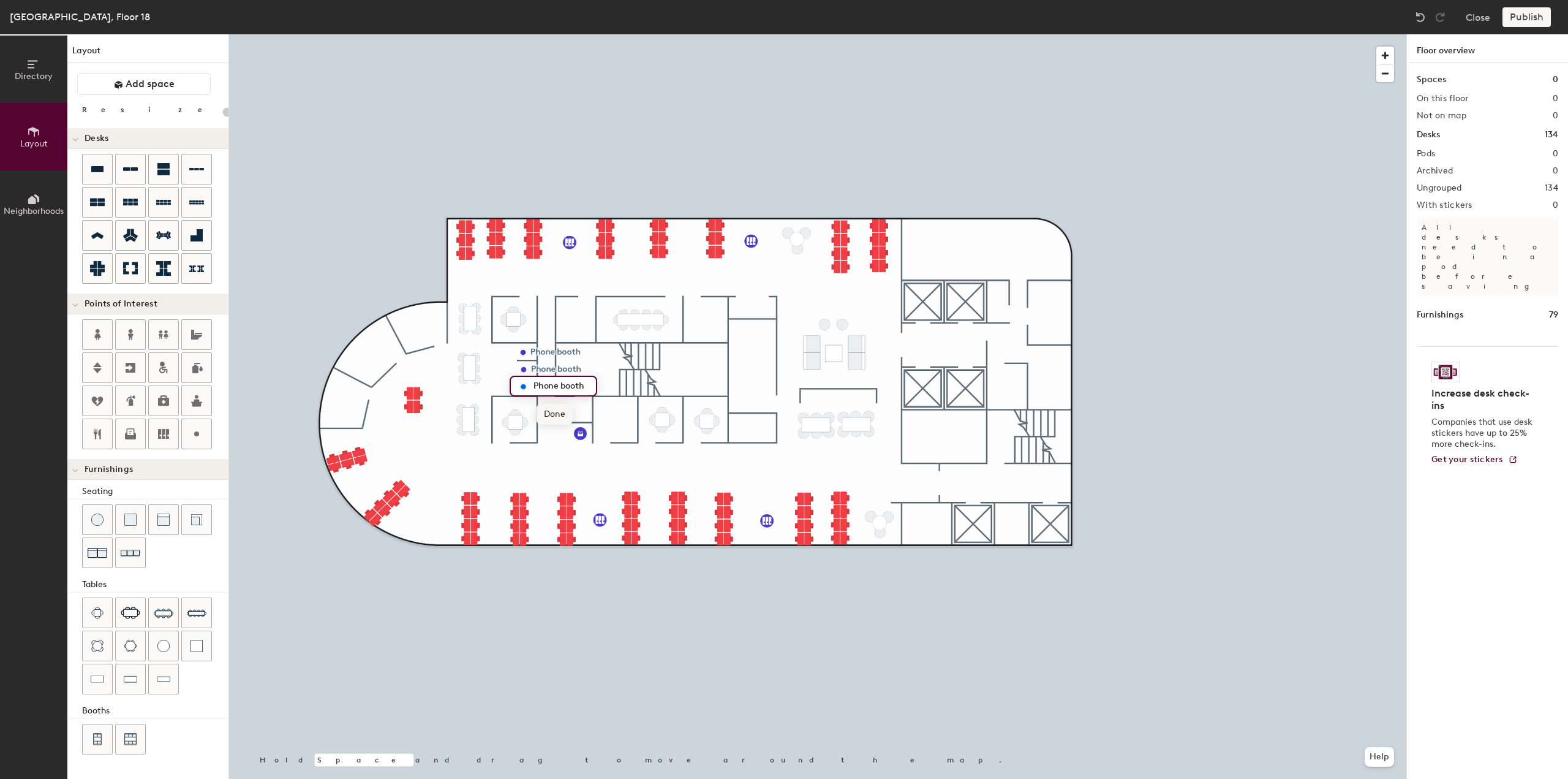
click at [553, 410] on span "Done" at bounding box center [555, 414] width 36 height 21
click at [138, 335] on div at bounding box center [130, 335] width 29 height 30
click at [1091, 345] on span "Done" at bounding box center [1092, 341] width 36 height 21
click at [126, 336] on icon at bounding box center [130, 334] width 14 height 14
click at [104, 335] on icon at bounding box center [97, 334] width 14 height 14
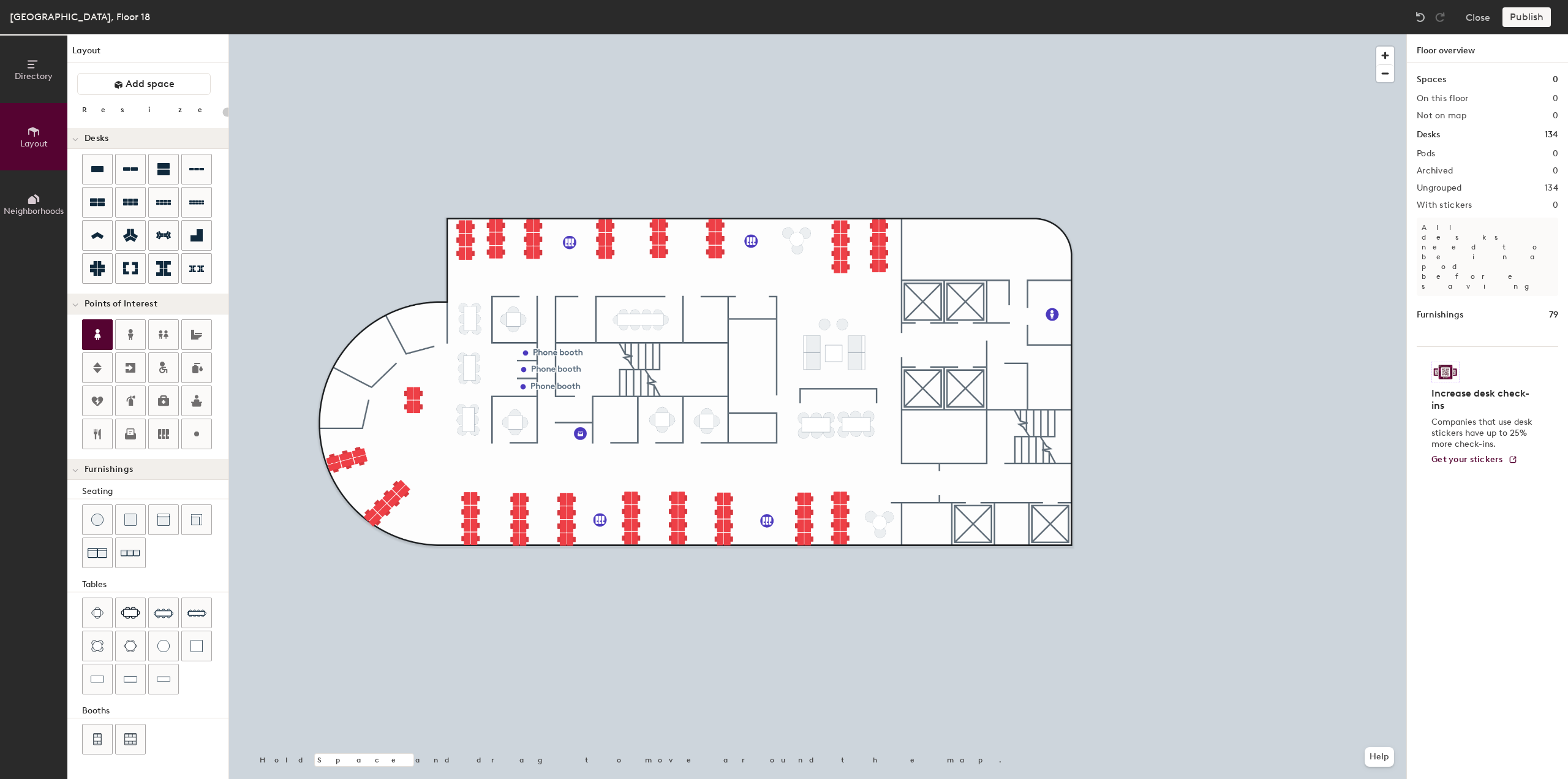
type input "20"
click at [1063, 416] on span "Done" at bounding box center [1070, 415] width 36 height 21
click at [196, 432] on icon at bounding box center [196, 433] width 14 height 14
type input "20"
type input "Store room"
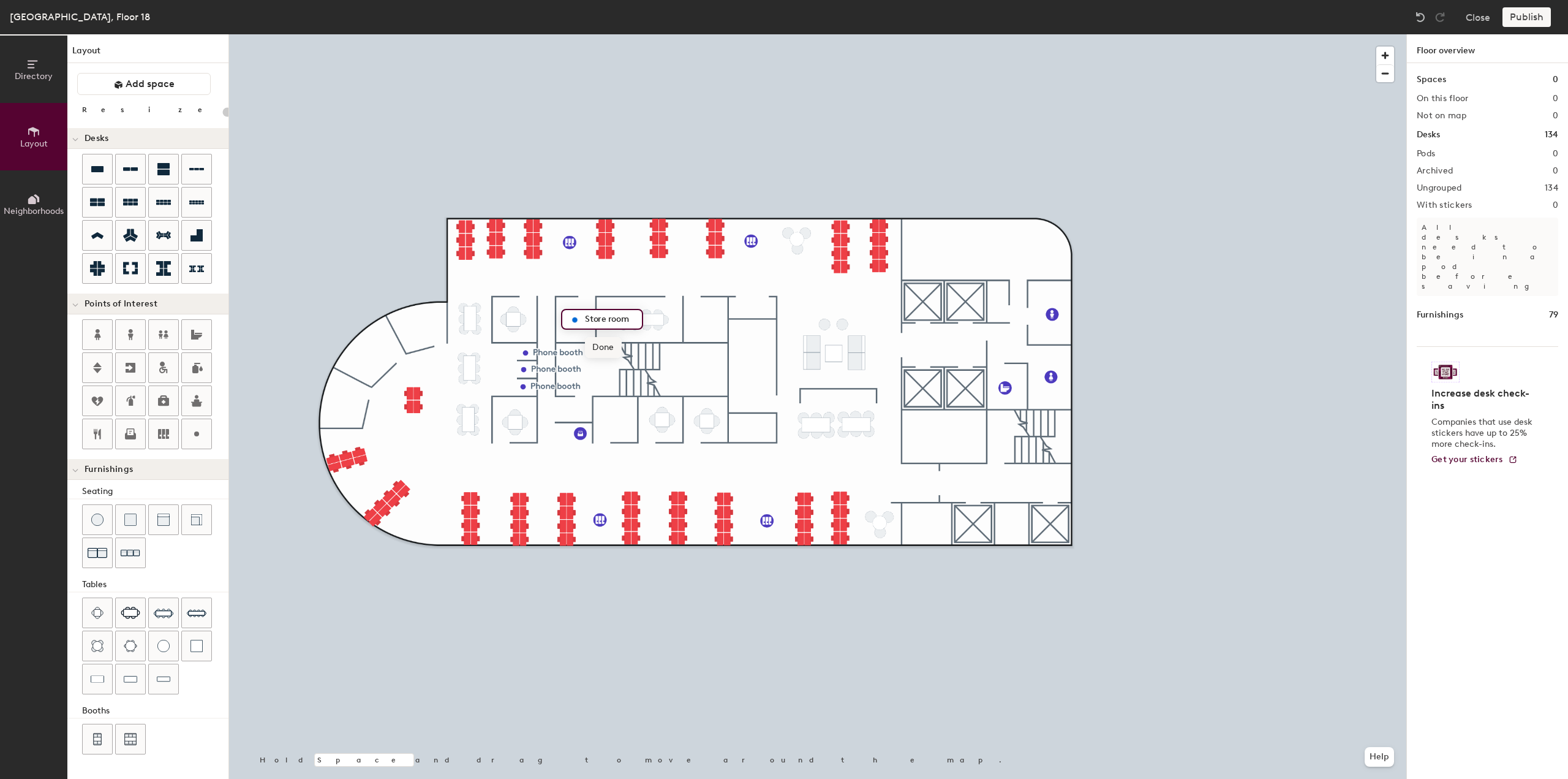
click at [599, 350] on span "Done" at bounding box center [603, 347] width 36 height 21
click at [636, 443] on span "Done" at bounding box center [643, 446] width 36 height 21
click at [102, 169] on icon at bounding box center [97, 169] width 13 height 6
click at [353, 35] on div at bounding box center [818, 35] width 1177 height 0
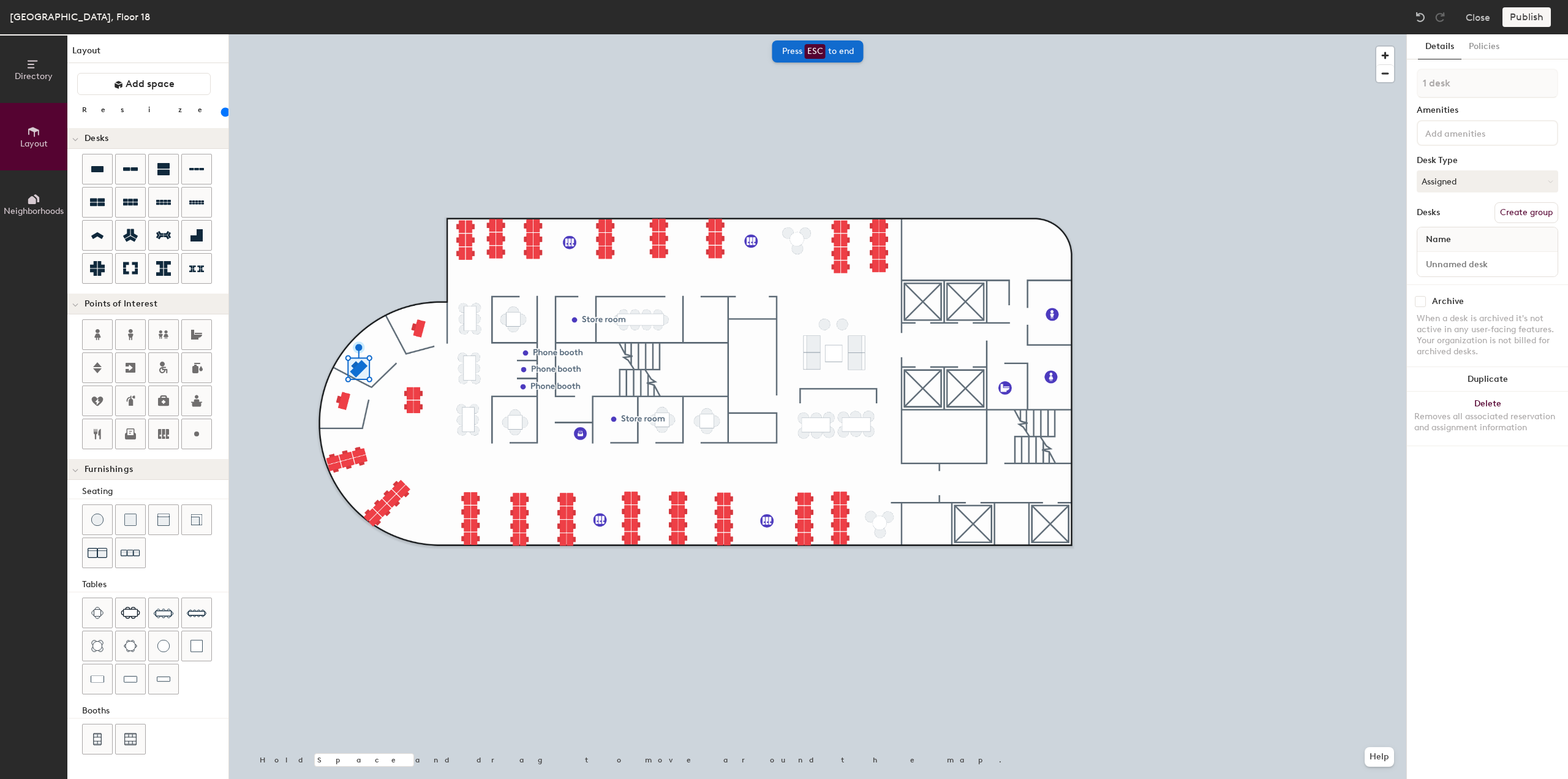
type input "140"
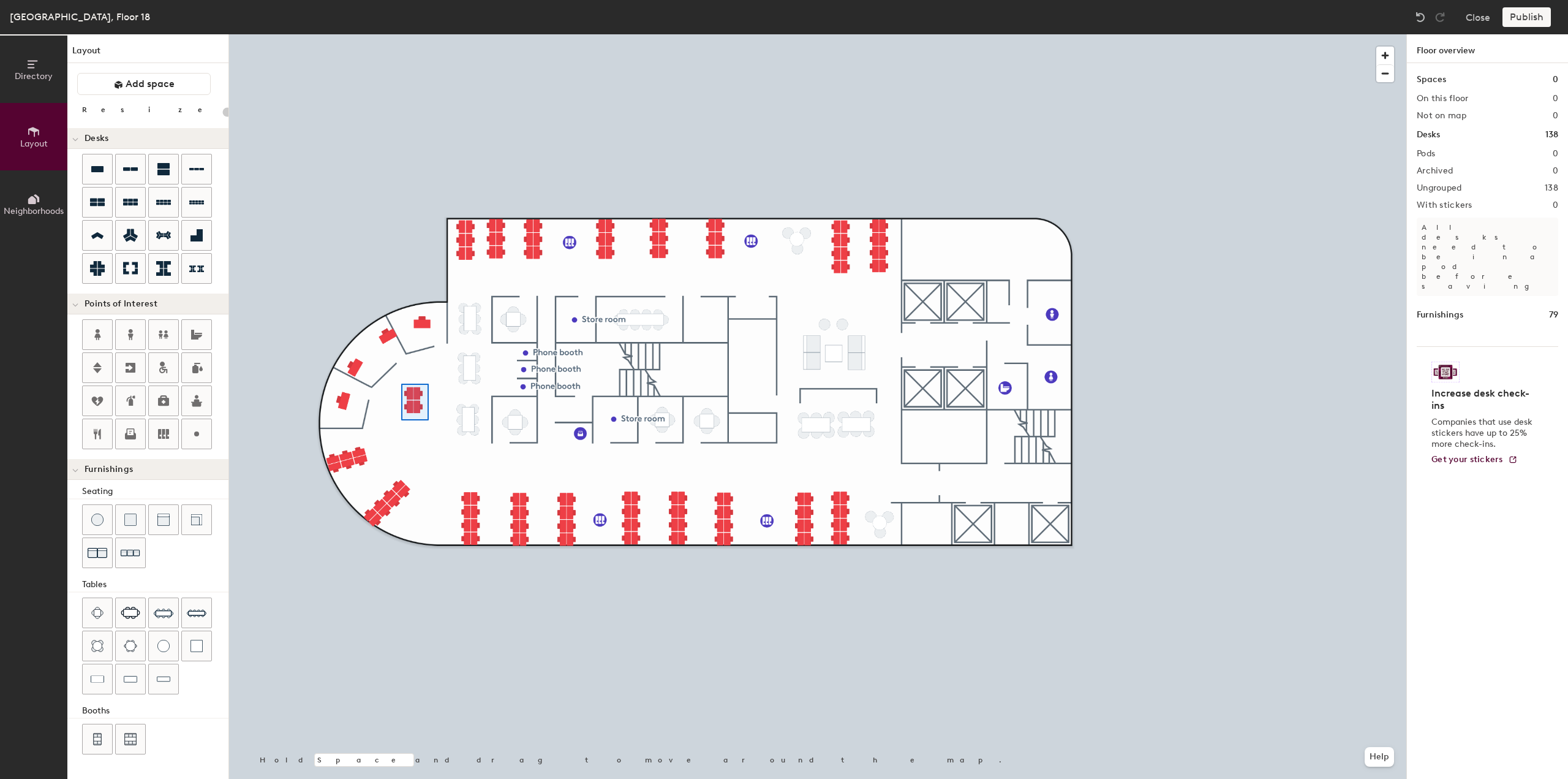
click at [401, 35] on div at bounding box center [818, 35] width 1177 height 0
drag, startPoint x: 196, startPoint y: 432, endPoint x: 195, endPoint y: 426, distance: 6.1
click at [196, 432] on circle at bounding box center [196, 434] width 5 height 5
type input "20"
type input "Pantry"
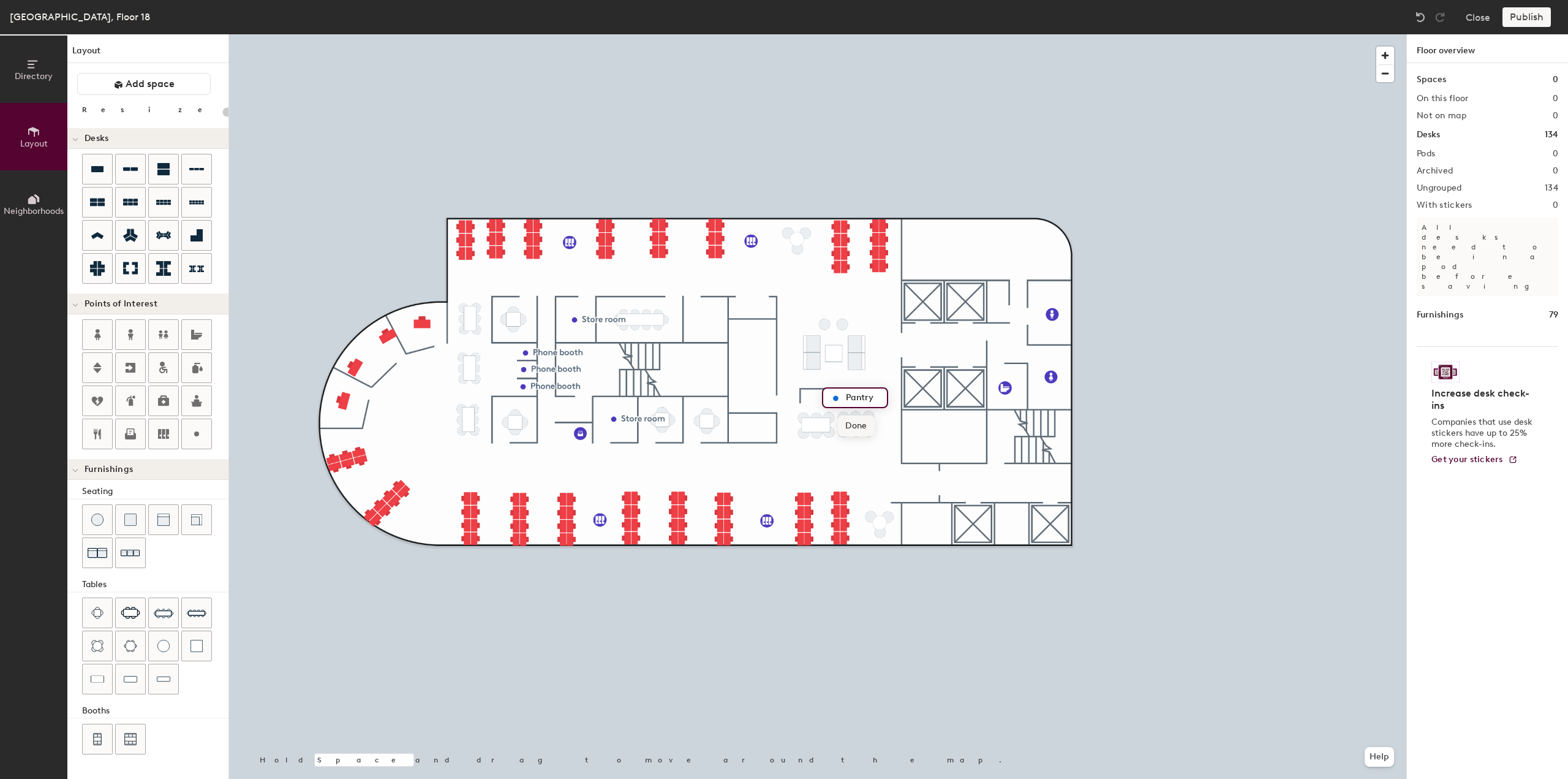
click at [868, 424] on span "Done" at bounding box center [856, 426] width 36 height 21
click at [199, 426] on icon at bounding box center [196, 433] width 14 height 14
type input "20"
type input "Lounge"
click at [851, 376] on span "Done" at bounding box center [854, 381] width 36 height 21
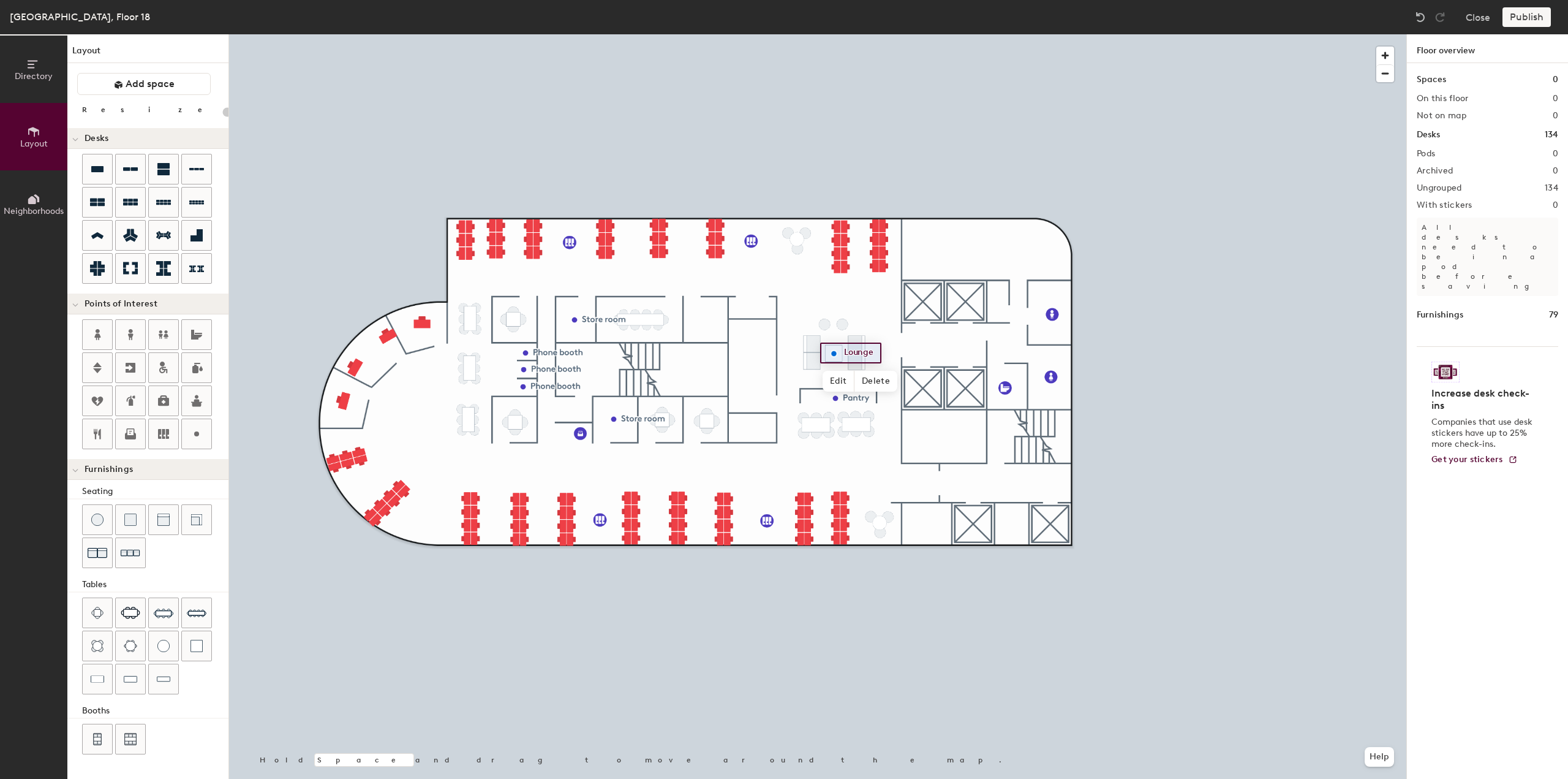
click at [646, 35] on div at bounding box center [818, 35] width 1177 height 0
click at [125, 169] on icon at bounding box center [130, 169] width 14 height 4
click at [675, 35] on div at bounding box center [818, 35] width 1177 height 0
type input "80"
click at [188, 604] on img at bounding box center [196, 613] width 19 height 19
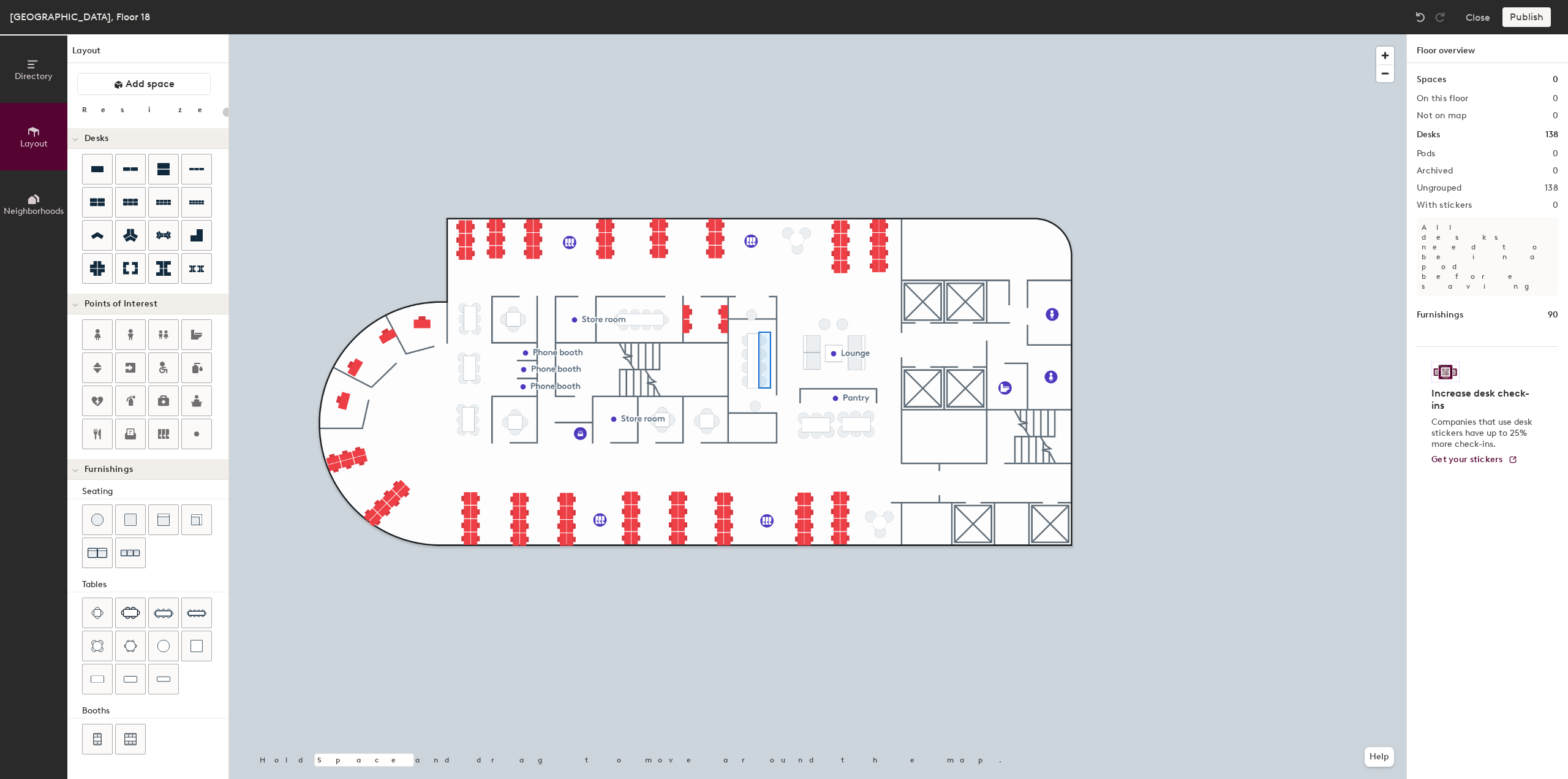
click at [757, 35] on div at bounding box center [818, 35] width 1177 height 0
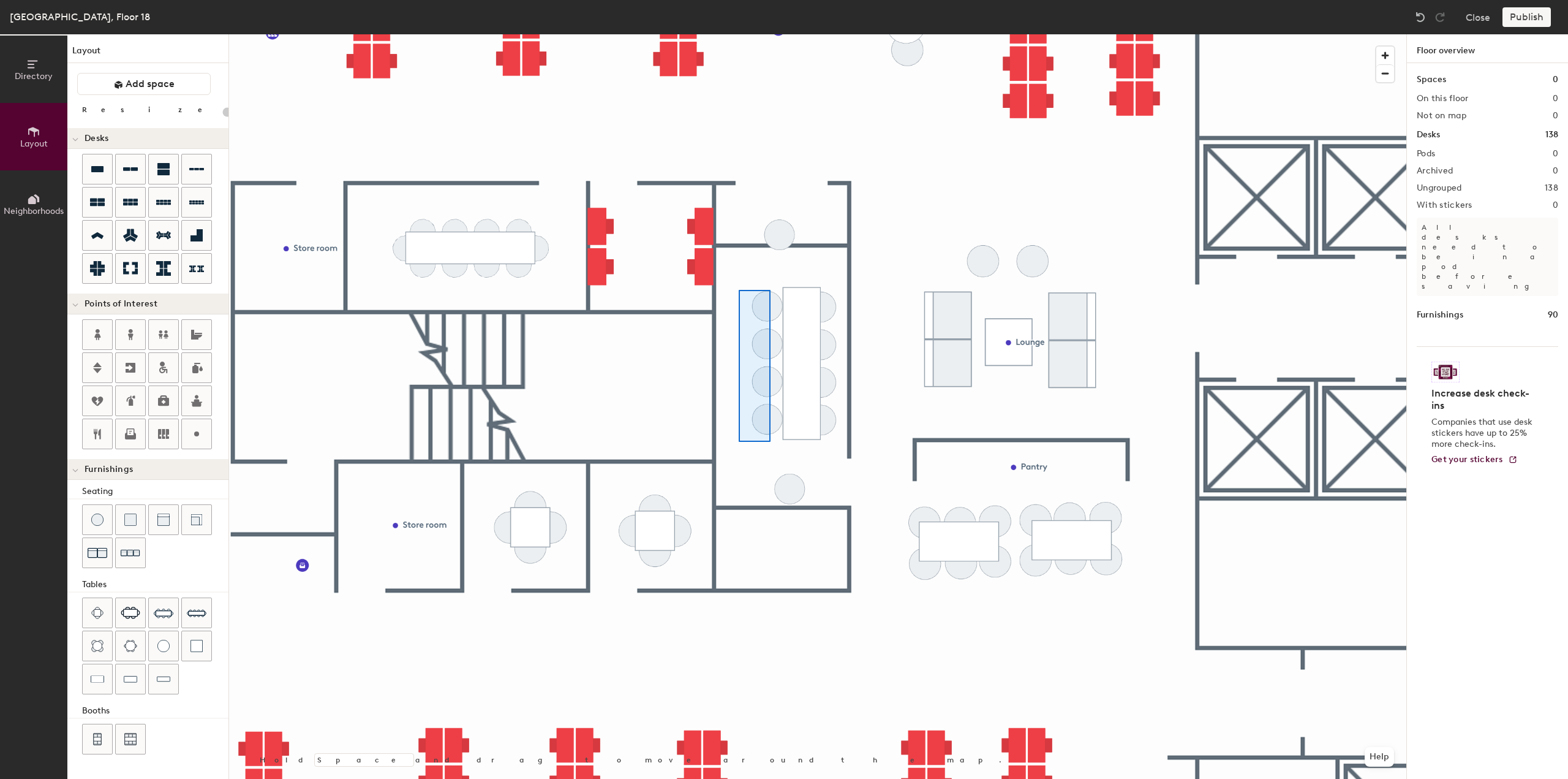
type input "80"
click at [819, 35] on div at bounding box center [818, 35] width 1177 height 0
click at [744, 35] on div at bounding box center [818, 35] width 1177 height 0
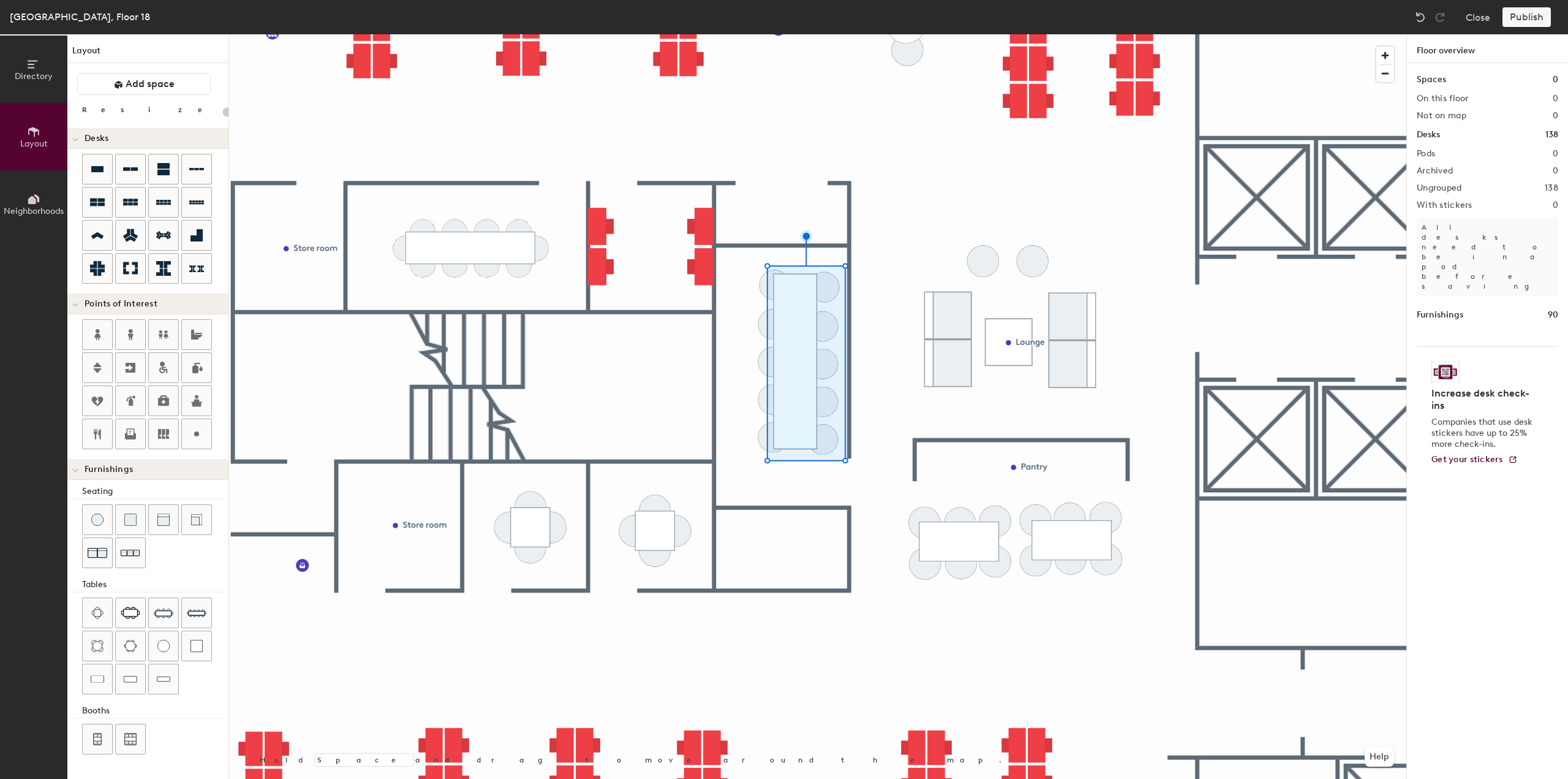
type input "20"
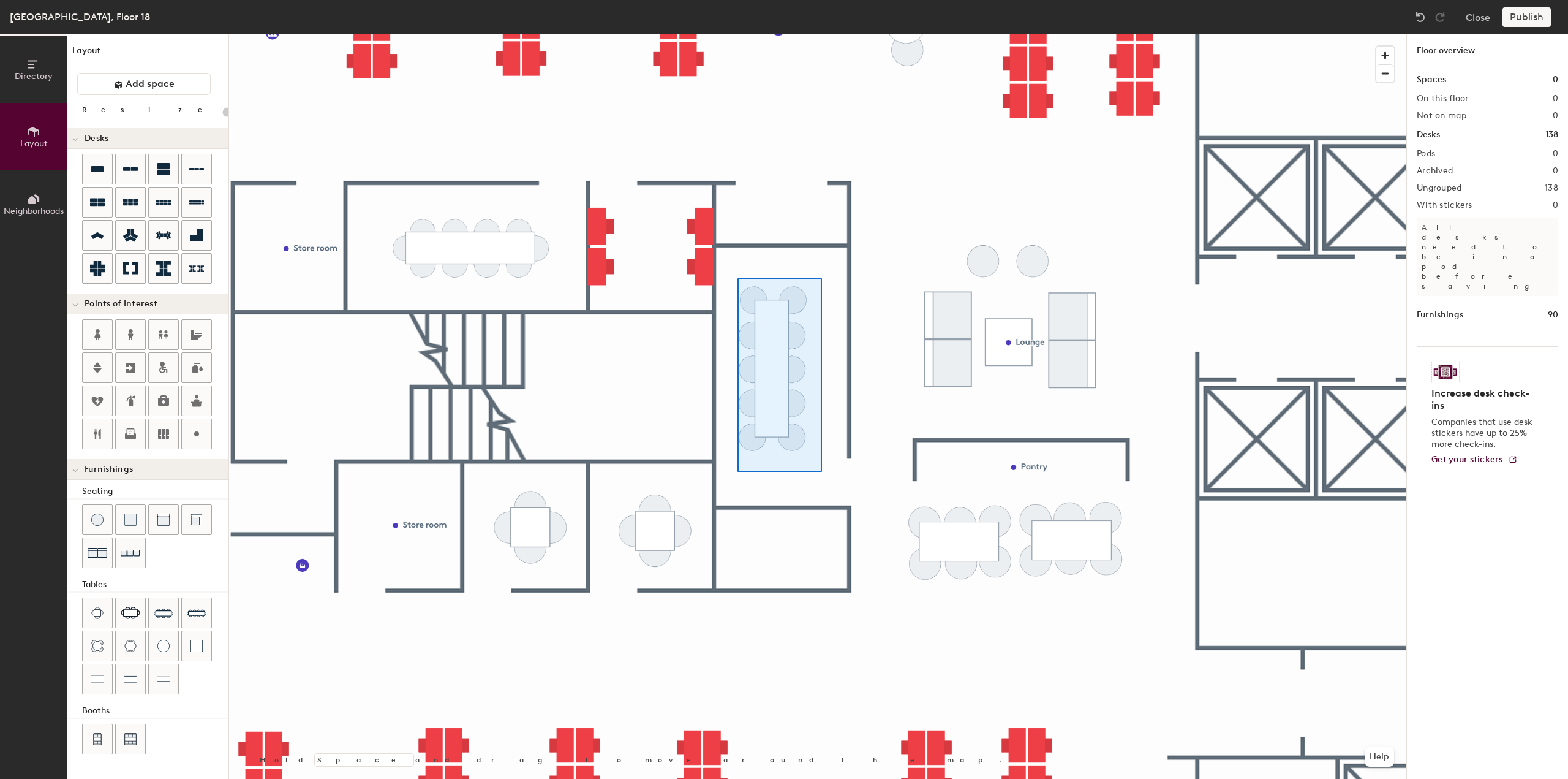
click at [737, 35] on div at bounding box center [818, 35] width 1177 height 0
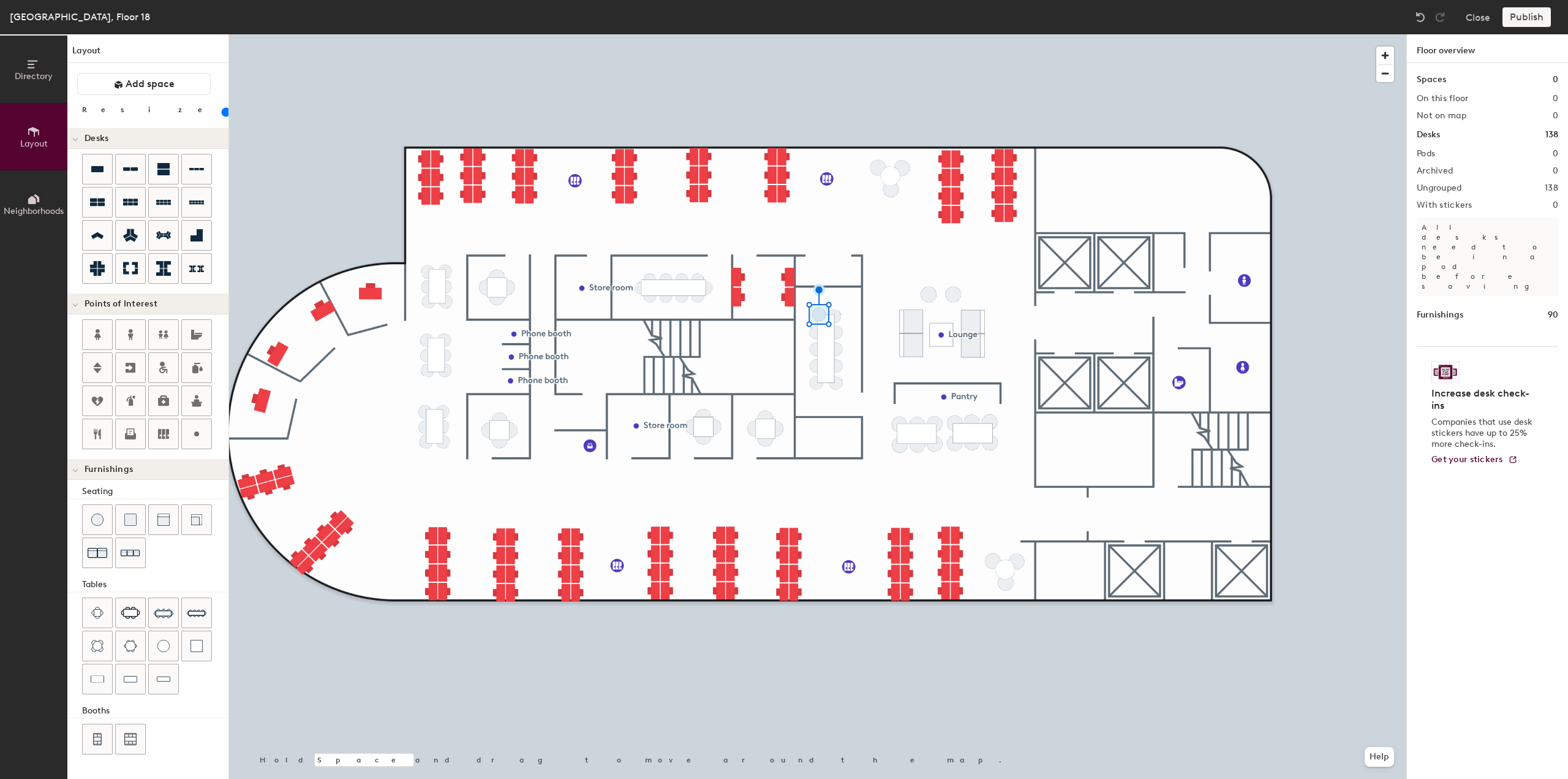
type input "80"
click at [104, 516] on div at bounding box center [97, 519] width 29 height 30
click at [808, 35] on div at bounding box center [818, 35] width 1177 height 0
type input "80"
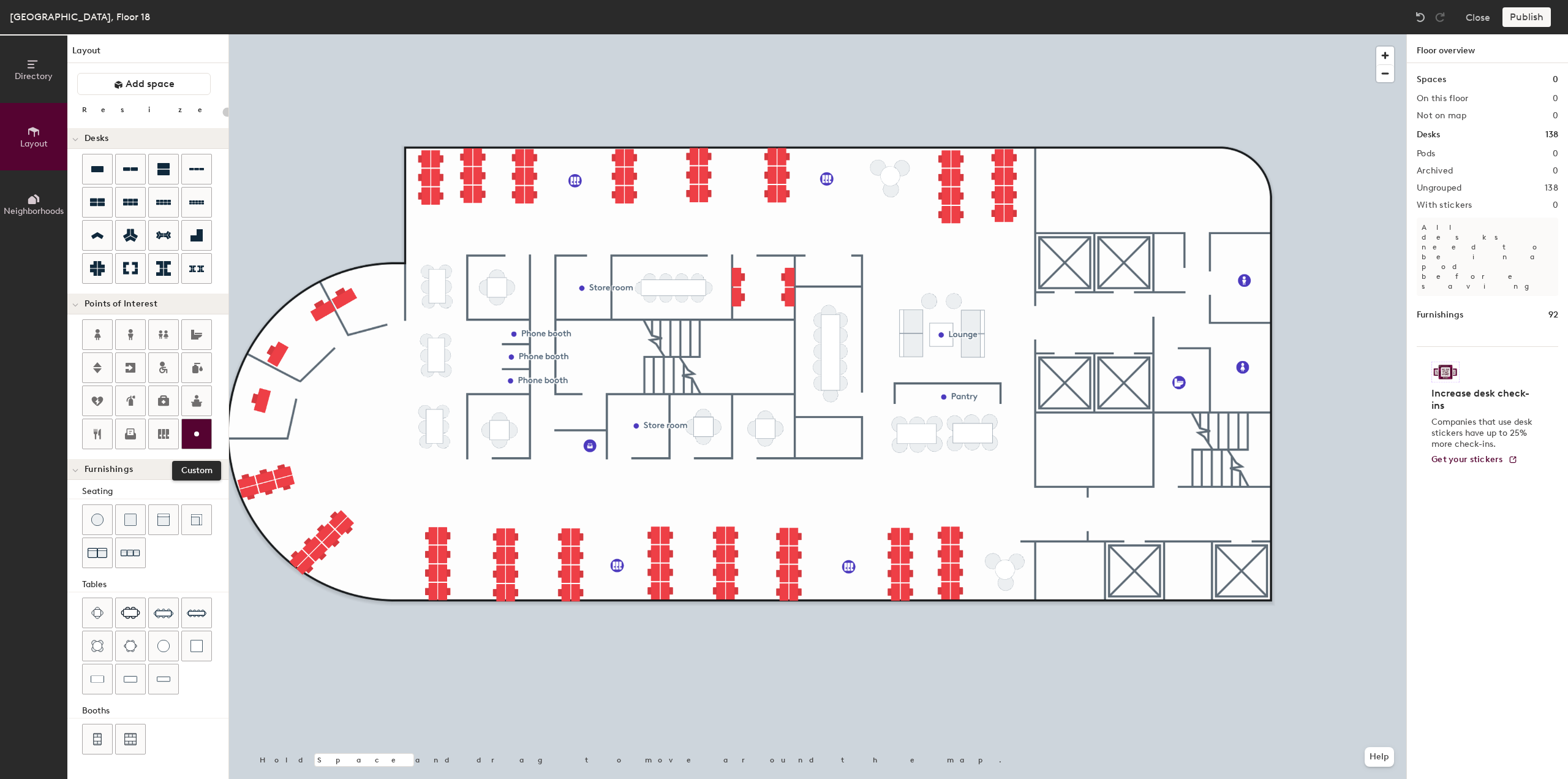
click at [198, 429] on icon at bounding box center [196, 433] width 14 height 14
type input "20"
type input "Dining tables"
click at [973, 488] on span "Done" at bounding box center [978, 491] width 36 height 21
click at [1540, 131] on div "Desks 138" at bounding box center [1487, 134] width 141 height 13
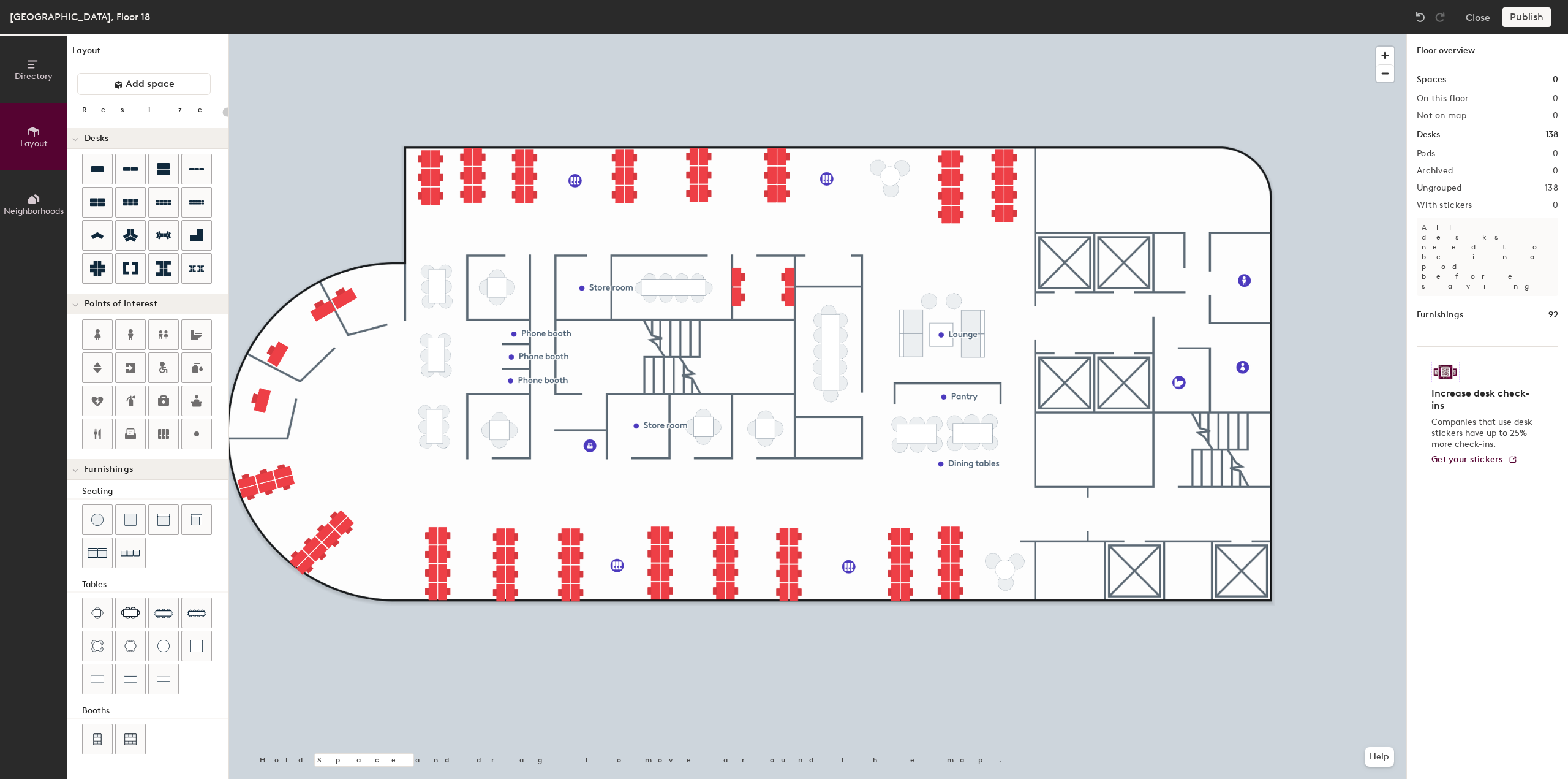
click at [1437, 134] on h1 "Desks" at bounding box center [1428, 134] width 23 height 13
click at [160, 679] on img at bounding box center [163, 679] width 13 height 13
type input "60"
click at [135, 515] on img at bounding box center [131, 520] width 13 height 13
click at [580, 35] on div at bounding box center [818, 35] width 1177 height 0
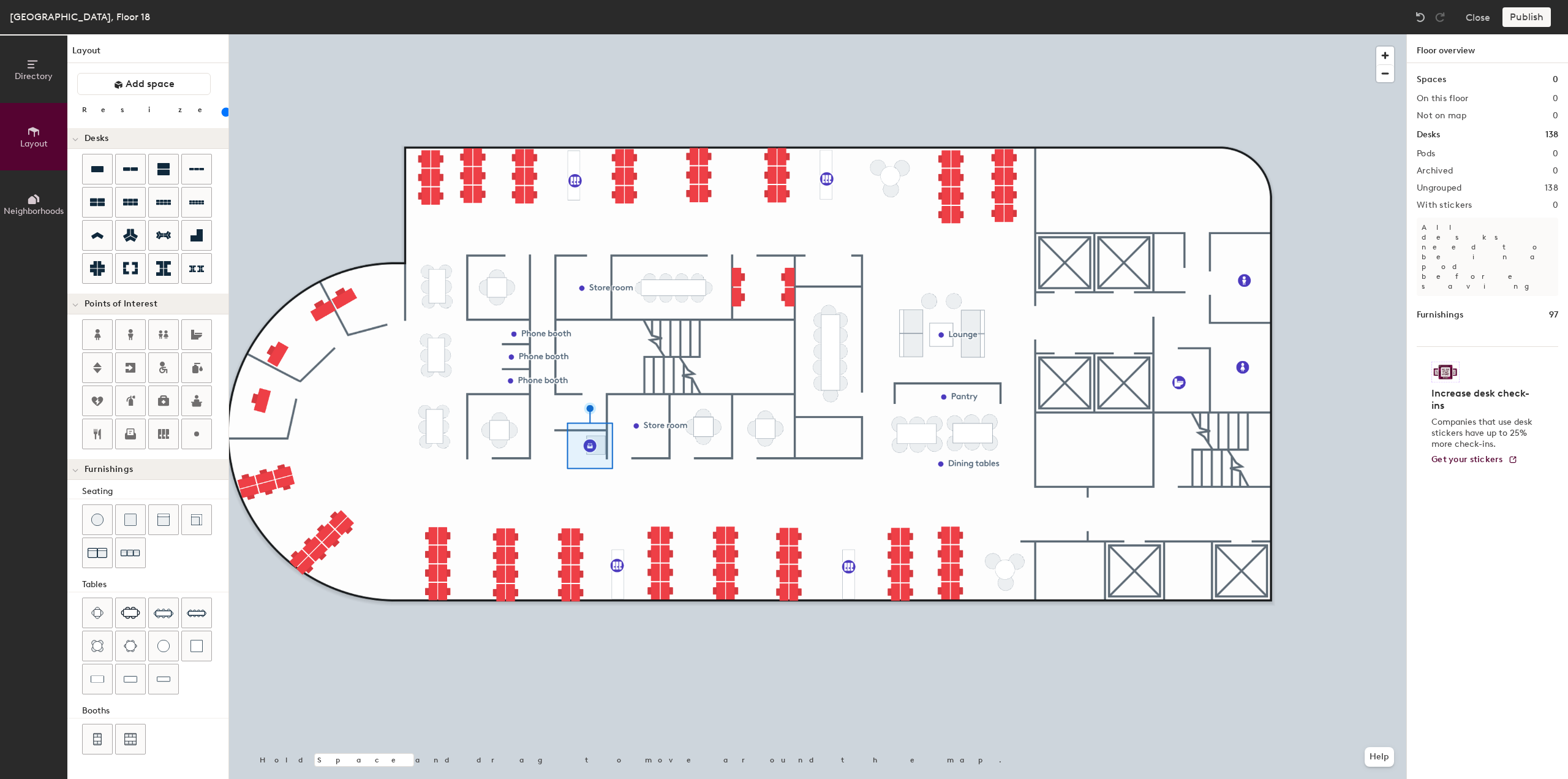
click at [594, 35] on div at bounding box center [818, 35] width 1177 height 0
click at [578, 35] on div at bounding box center [818, 35] width 1177 height 0
type input "20"
click at [141, 89] on span "Add space" at bounding box center [150, 84] width 49 height 13
click at [156, 87] on span "Add space" at bounding box center [150, 84] width 49 height 13
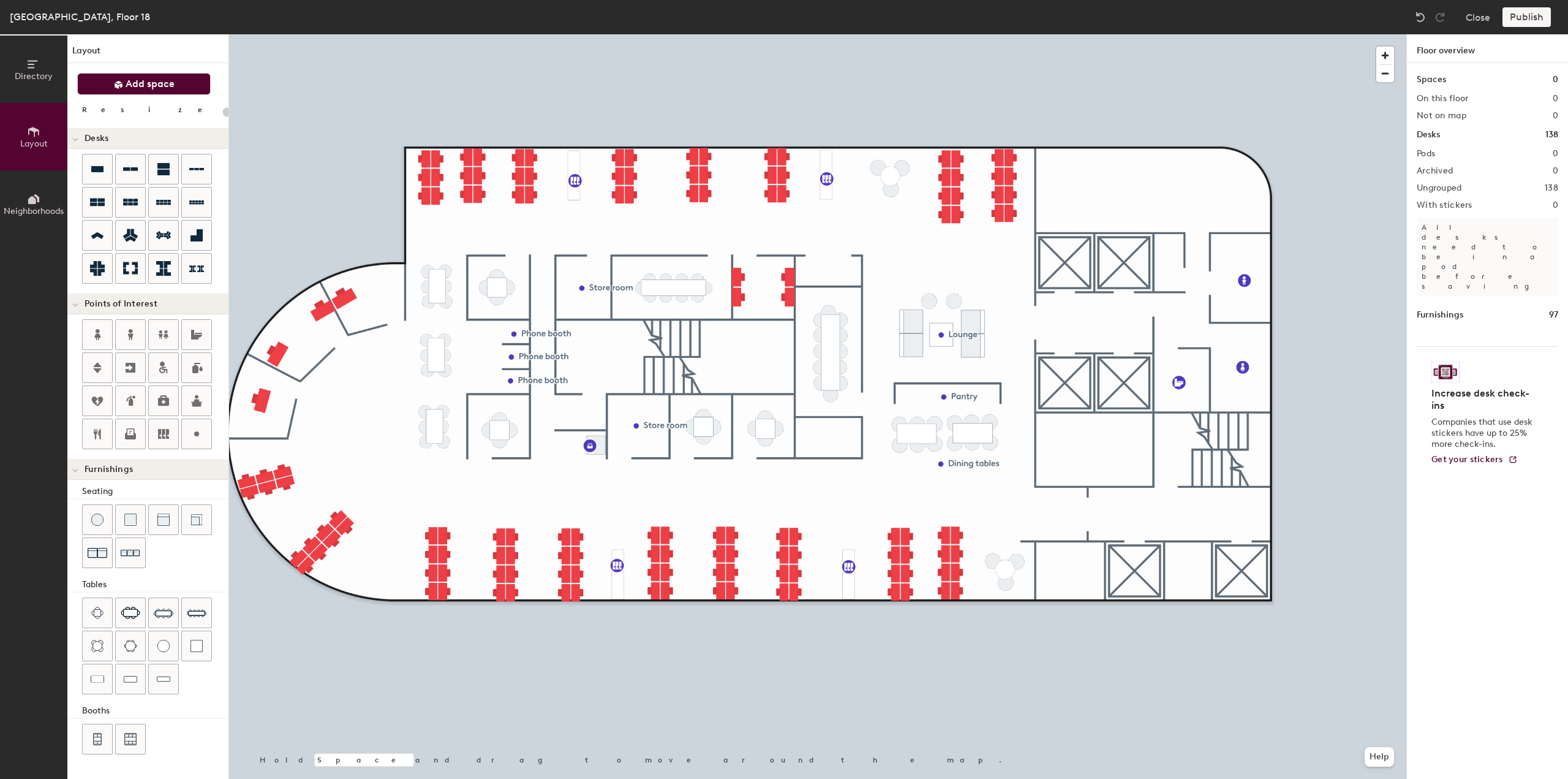
click at [149, 86] on span "Add space" at bounding box center [150, 84] width 49 height 13
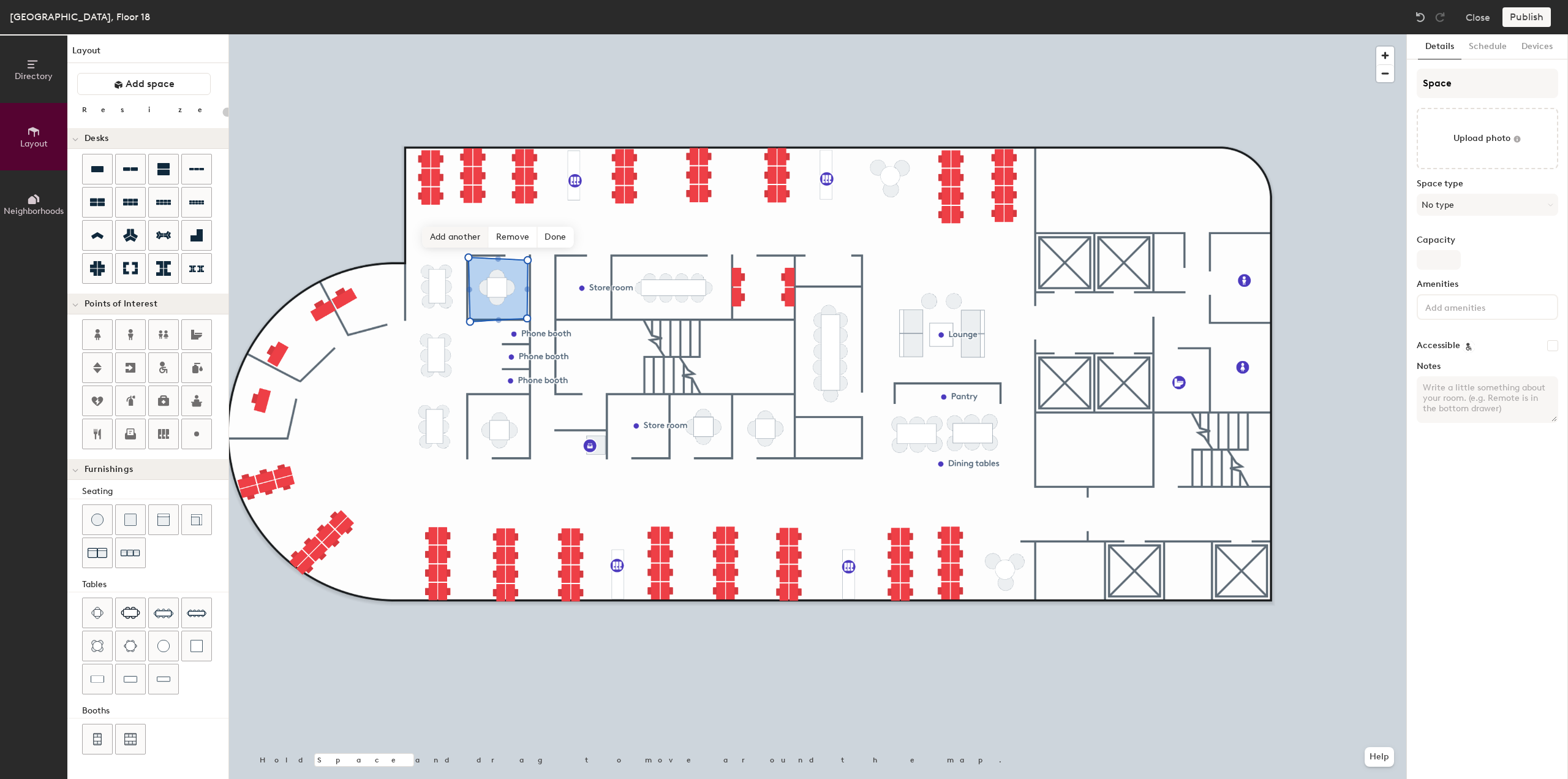
click at [461, 239] on span "Add another" at bounding box center [456, 237] width 66 height 21
type input "20"
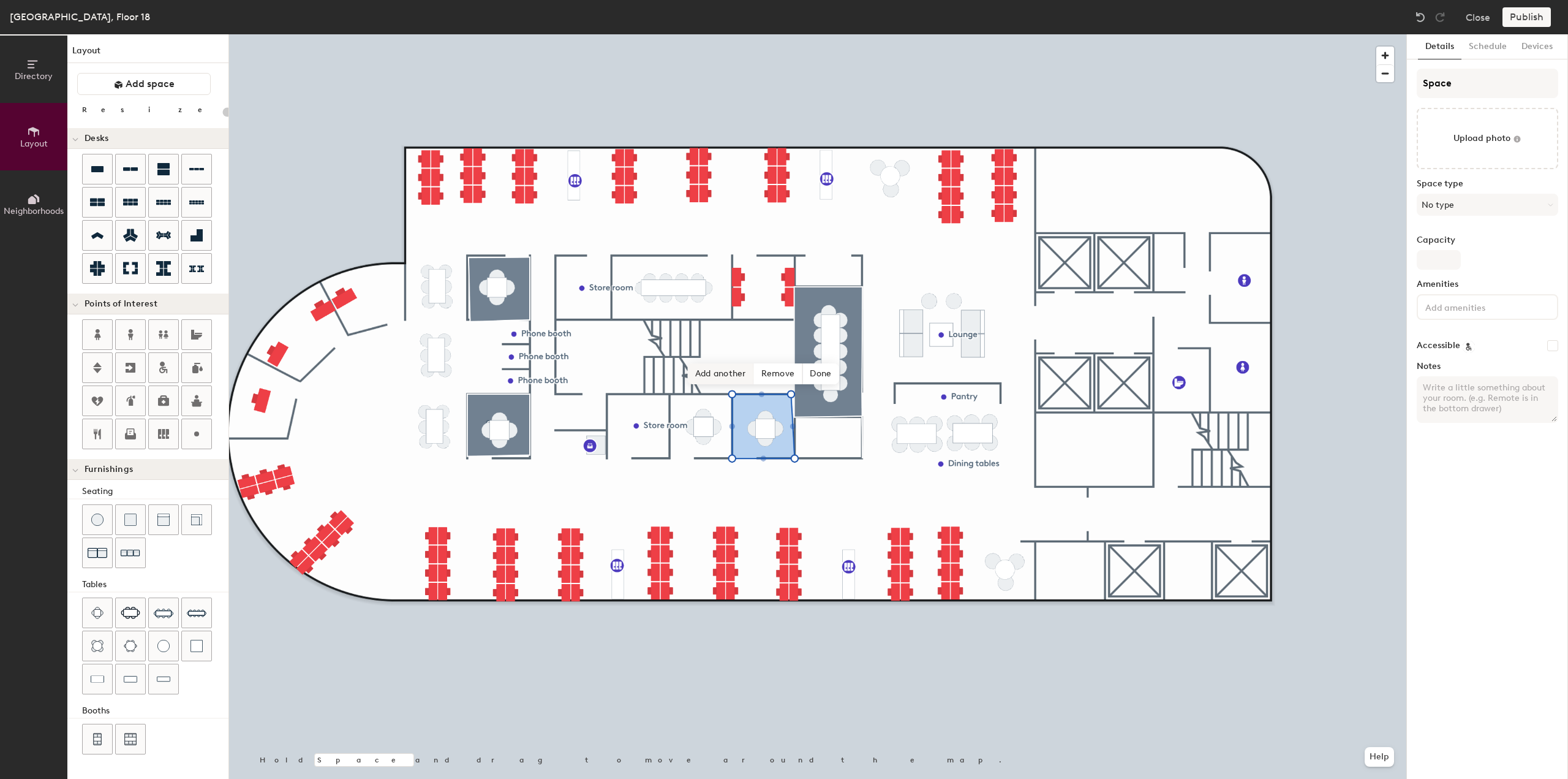
click at [730, 377] on span "Add another" at bounding box center [720, 373] width 66 height 21
click at [663, 374] on span "Add another" at bounding box center [658, 373] width 66 height 21
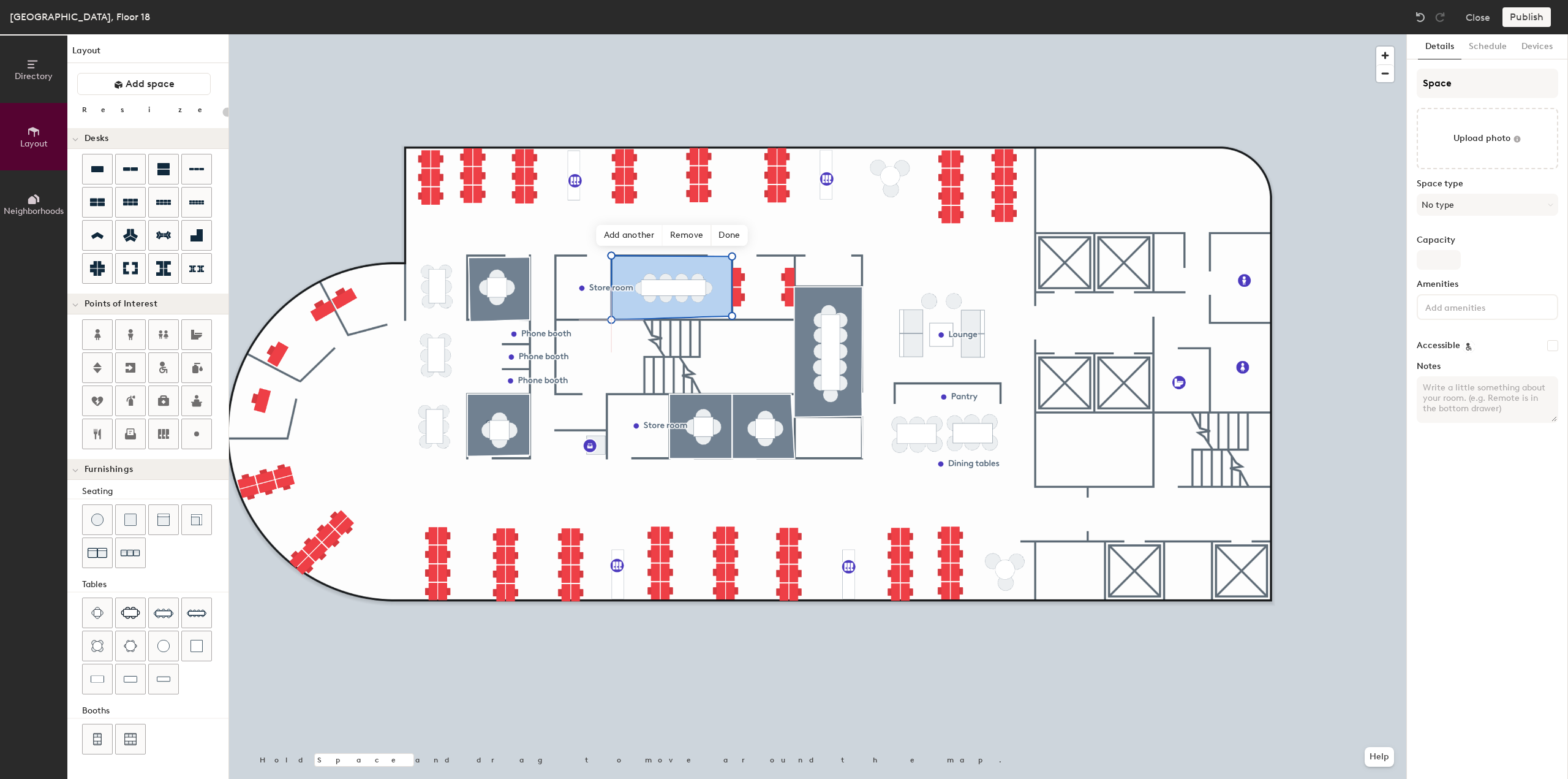
type input "20"
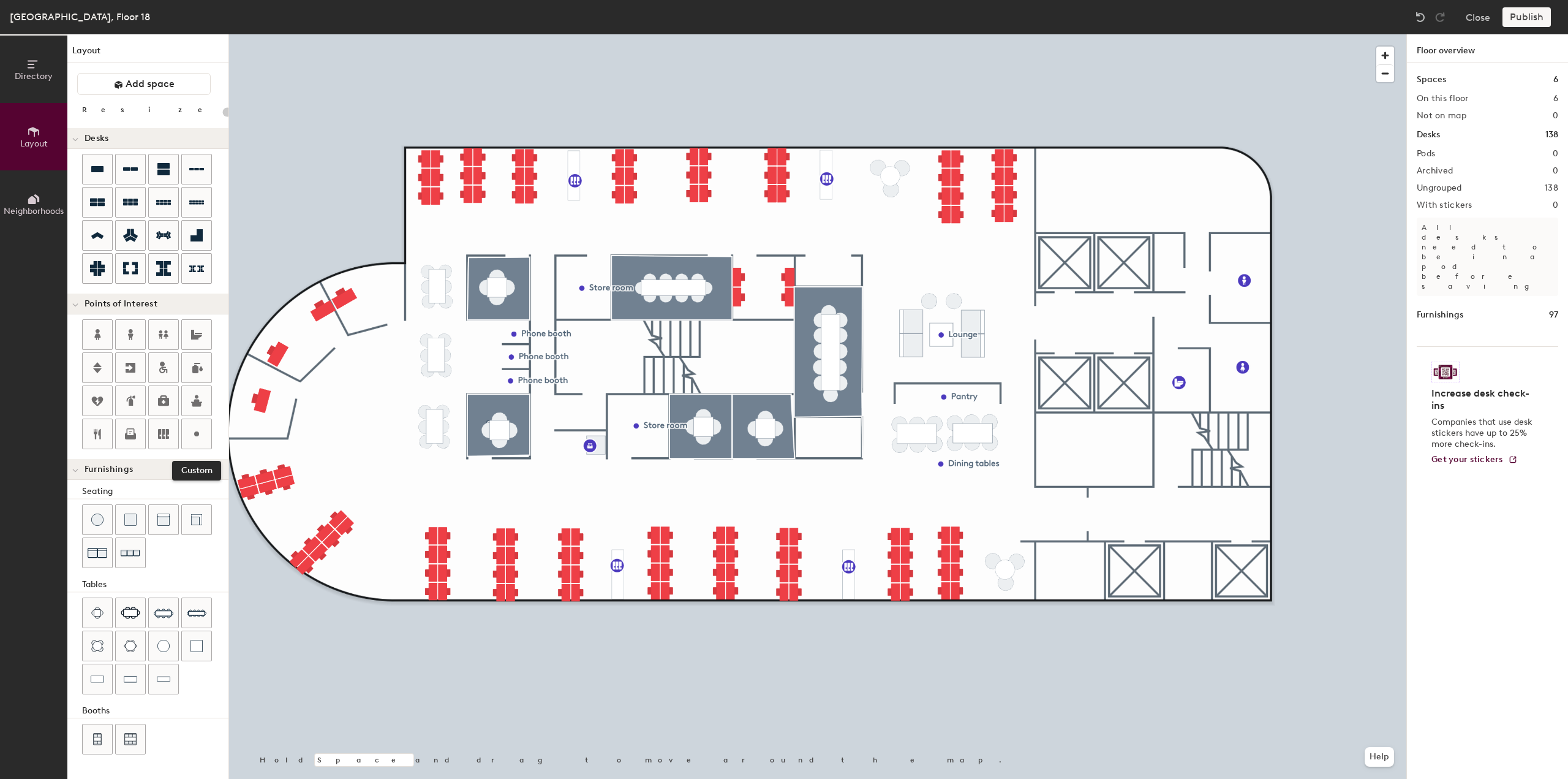
drag, startPoint x: 193, startPoint y: 429, endPoint x: 213, endPoint y: 432, distance: 20.2
click at [194, 431] on circle at bounding box center [196, 434] width 5 height 5
type input "20"
type input "Service lobby"
click at [1082, 536] on span "Done" at bounding box center [1090, 540] width 36 height 21
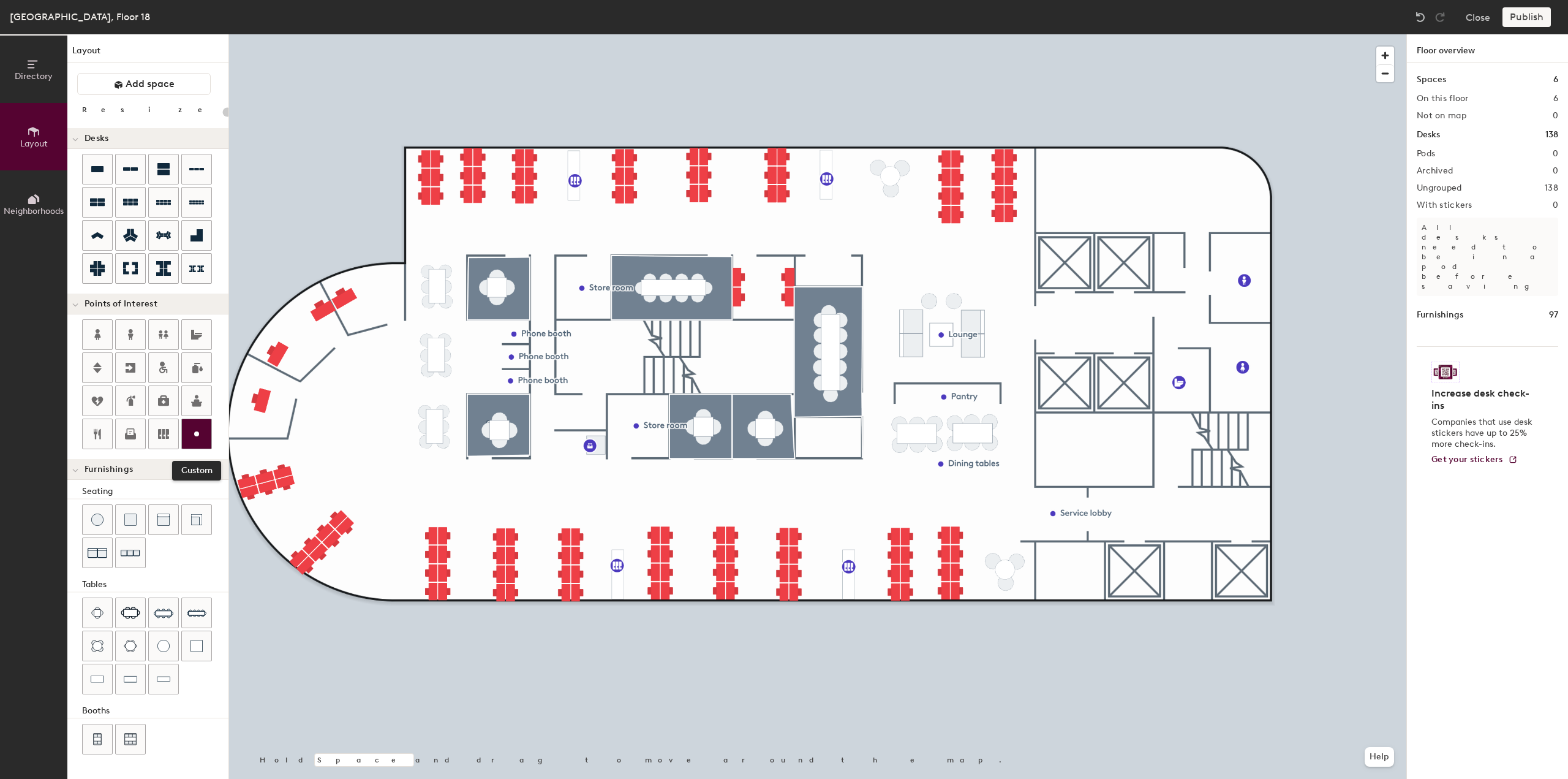
click at [202, 433] on div at bounding box center [196, 434] width 29 height 30
type input "20"
type input "Elevator lobby"
click at [1096, 347] on span "Done" at bounding box center [1094, 350] width 36 height 21
click at [752, 35] on div at bounding box center [818, 35] width 1177 height 0
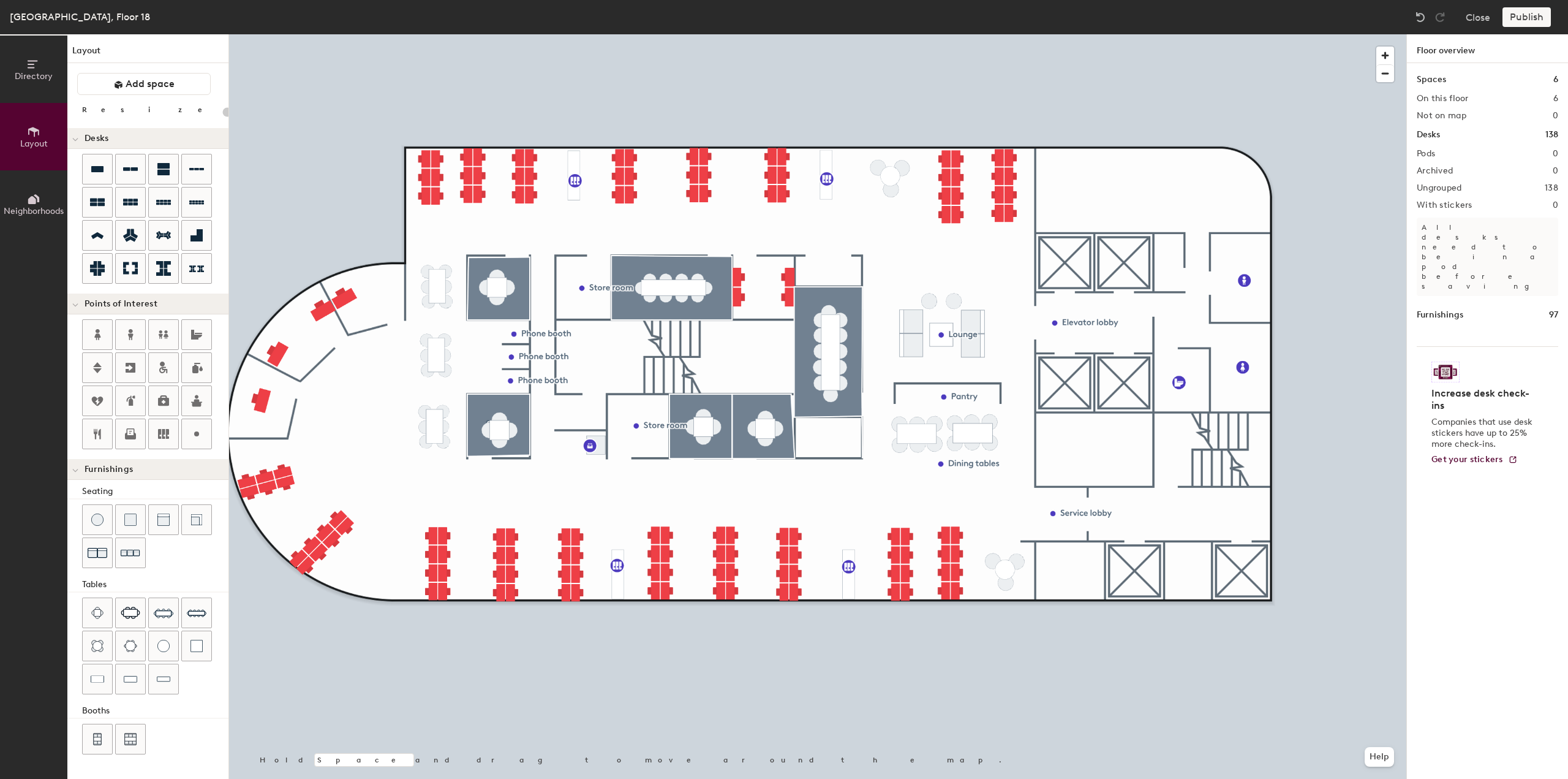
click at [849, 35] on div at bounding box center [818, 35] width 1177 height 0
click at [407, 35] on div at bounding box center [818, 35] width 1177 height 0
click at [415, 35] on div at bounding box center [818, 35] width 1177 height 0
click at [466, 35] on div at bounding box center [818, 35] width 1177 height 0
type input "20"
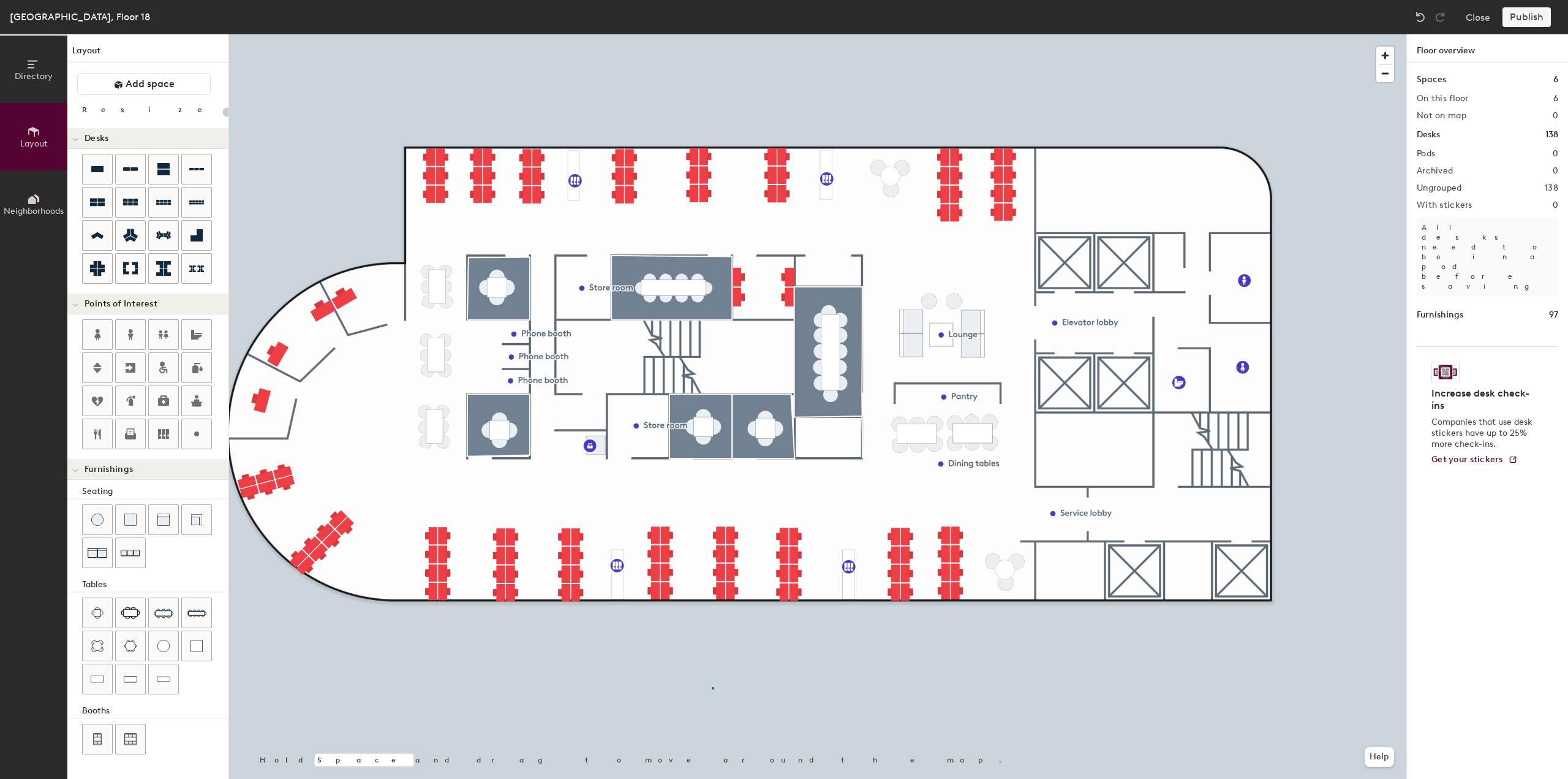
click at [712, 35] on div at bounding box center [818, 35] width 1177 height 0
click at [893, 35] on div at bounding box center [818, 35] width 1177 height 0
click at [976, 35] on div at bounding box center [818, 35] width 1177 height 0
click at [1333, 35] on div at bounding box center [818, 35] width 1177 height 0
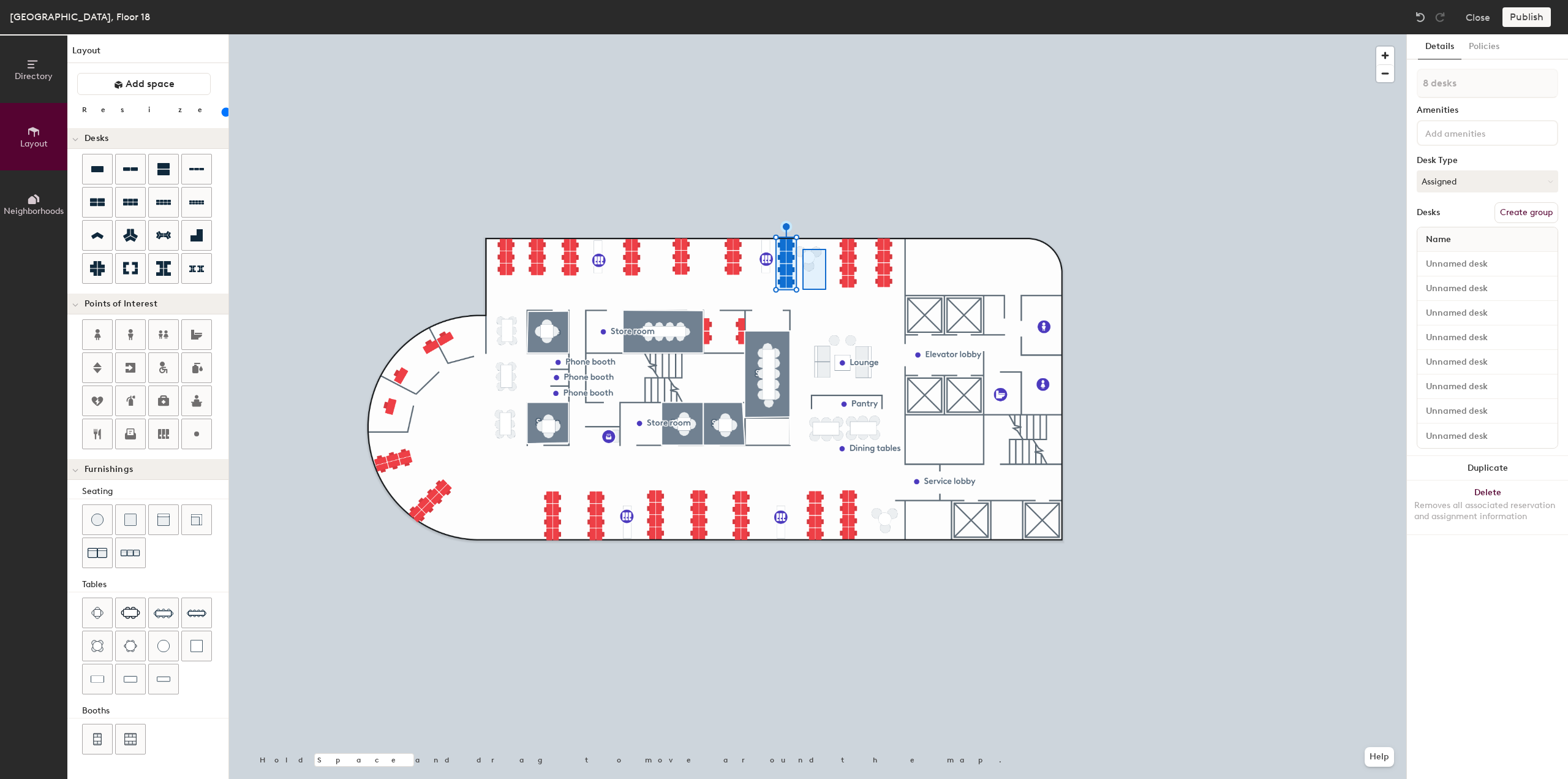
click at [803, 35] on div at bounding box center [818, 35] width 1177 height 0
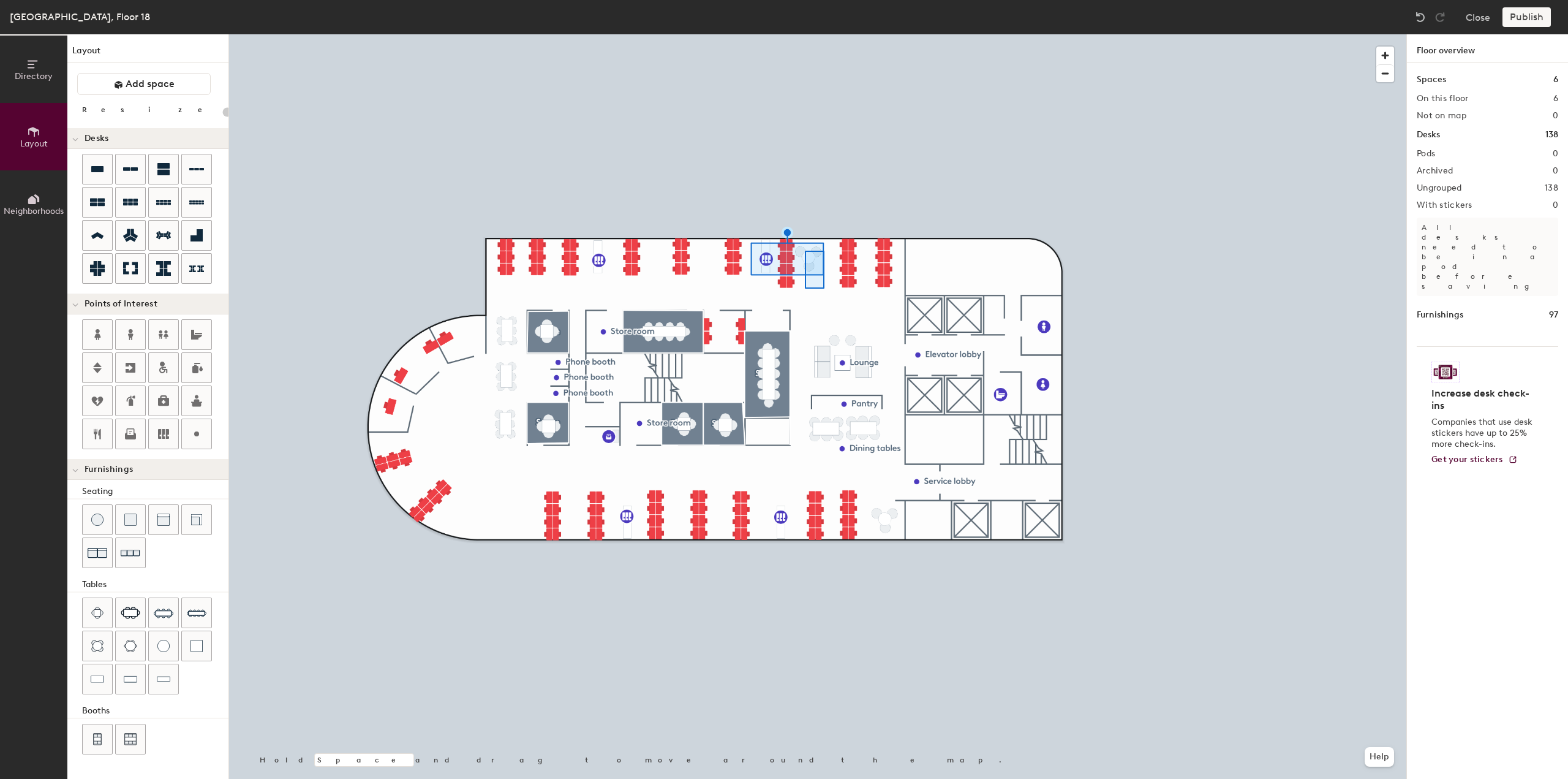
click at [805, 35] on div at bounding box center [818, 35] width 1177 height 0
click at [804, 35] on div at bounding box center [818, 35] width 1177 height 0
click at [787, 35] on div at bounding box center [818, 35] width 1177 height 0
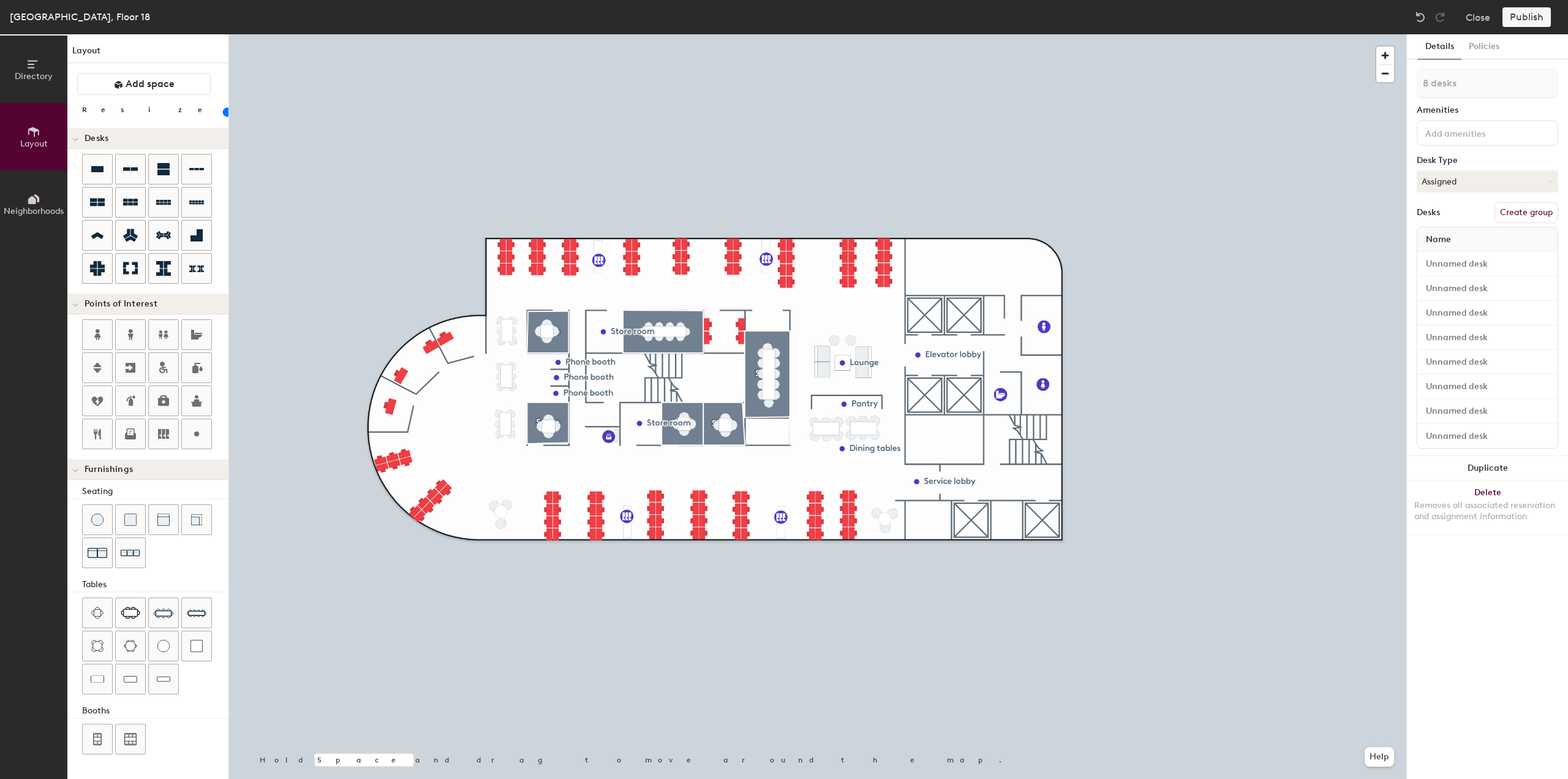
type input "100"
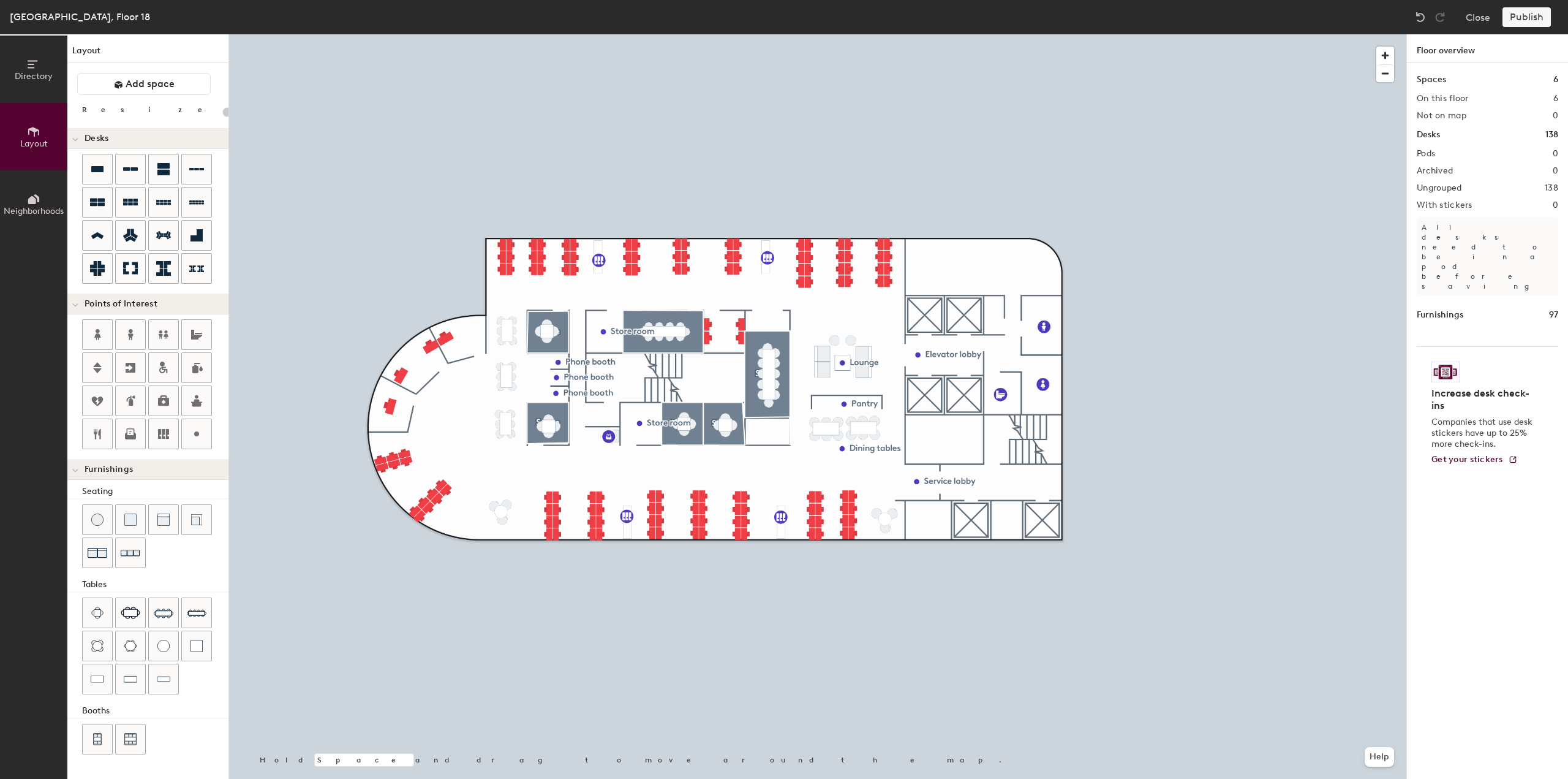
type input "20"
click at [471, 35] on div at bounding box center [818, 35] width 1177 height 0
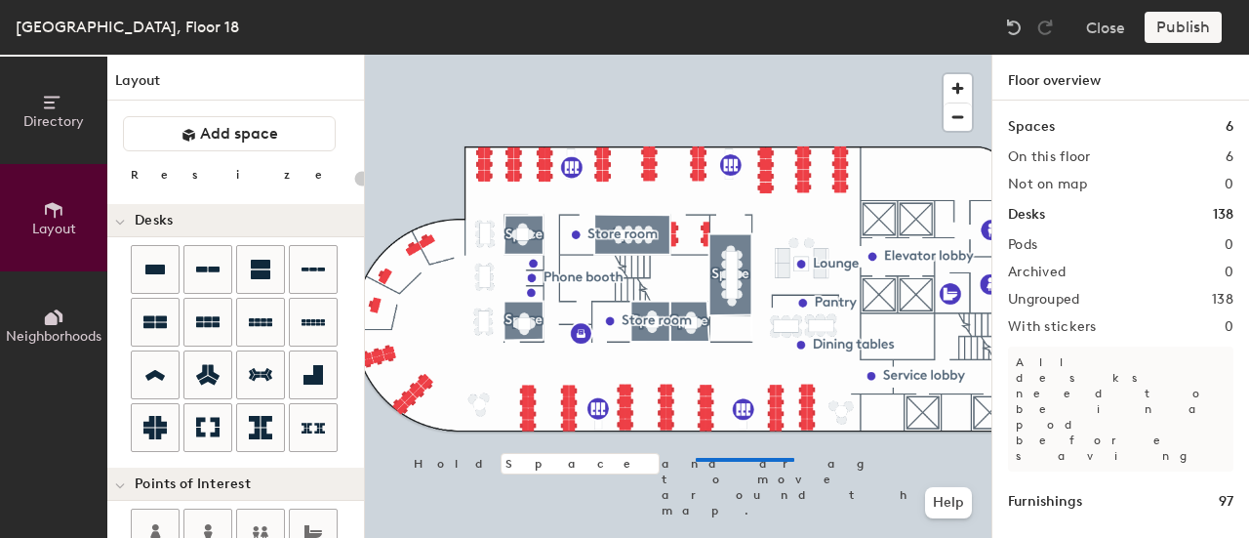
click at [696, 55] on div at bounding box center [678, 55] width 627 height 0
